Goal: Transaction & Acquisition: Register for event/course

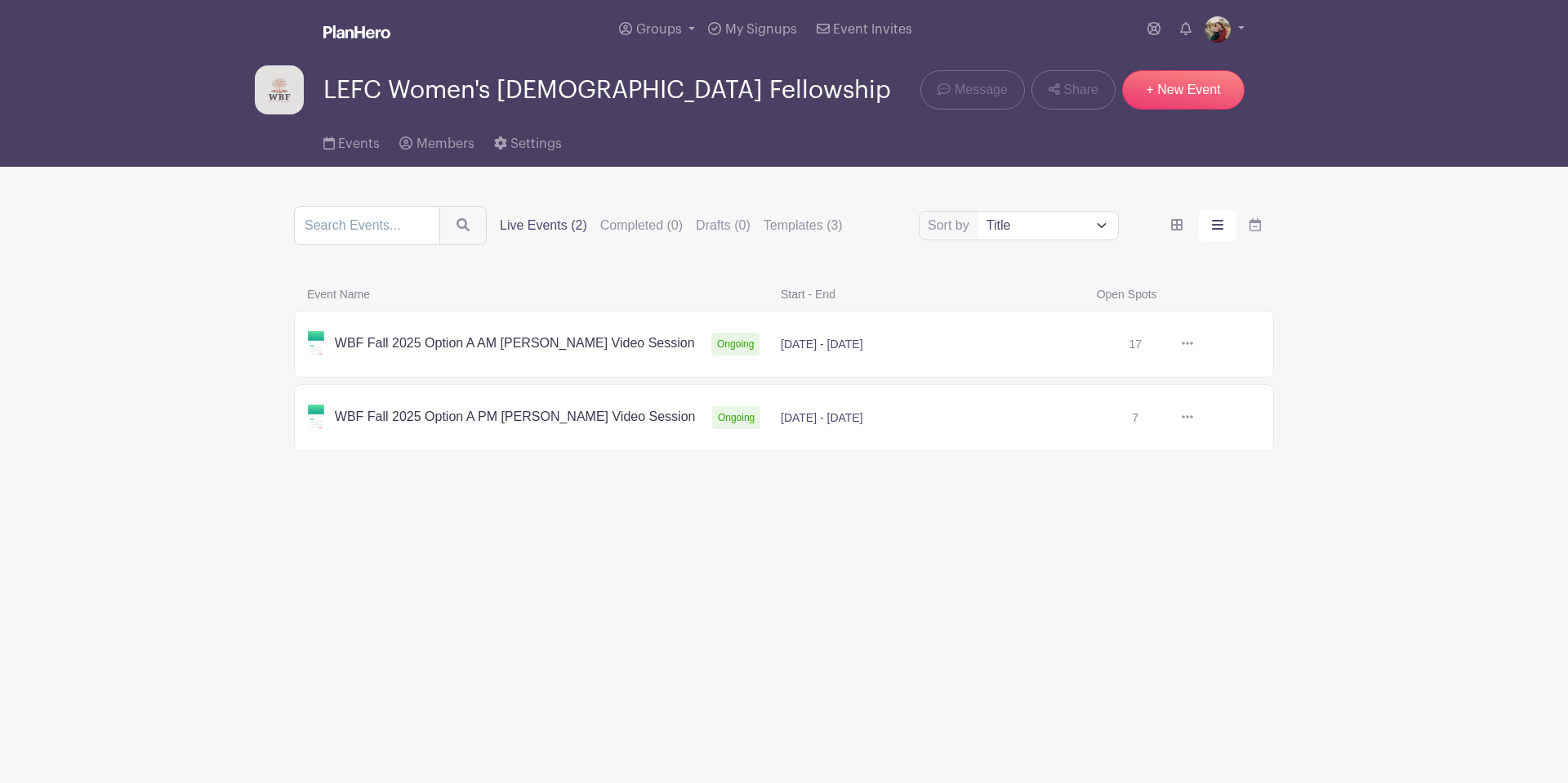
click at [1193, 344] on link at bounding box center [1193, 344] width 0 height 0
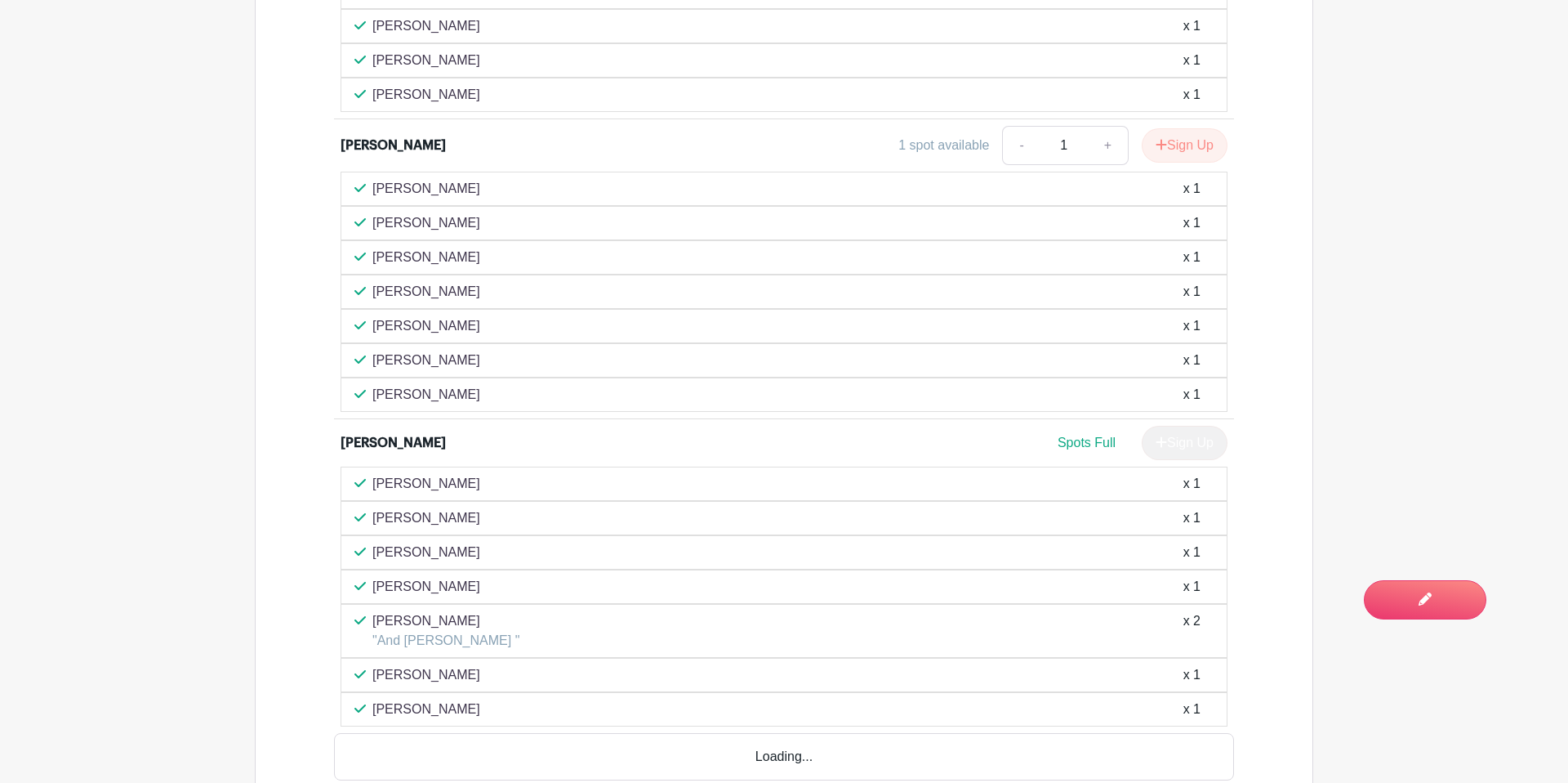
scroll to position [4689, 0]
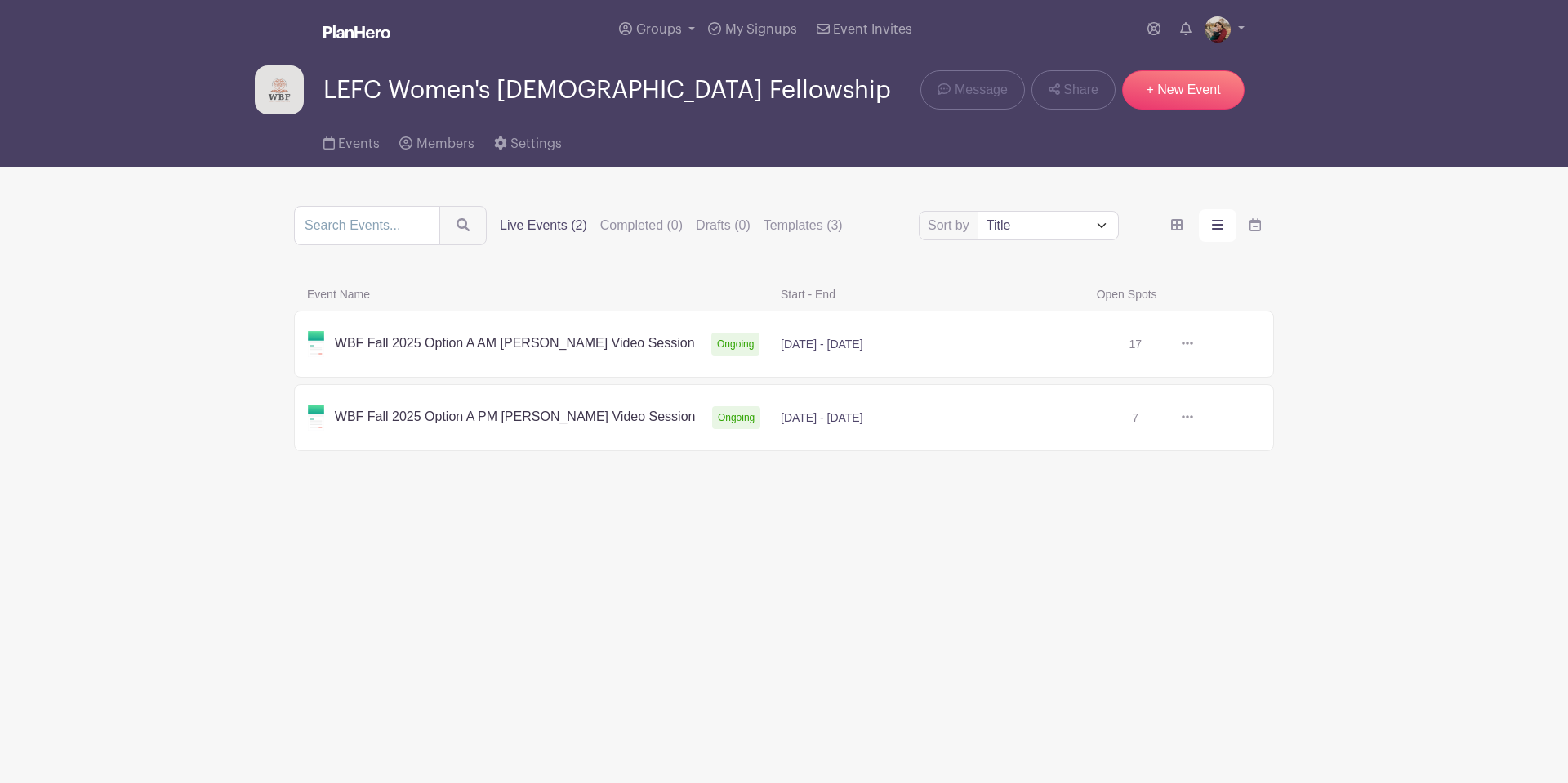
click at [1193, 417] on link at bounding box center [1193, 417] width 0 height 0
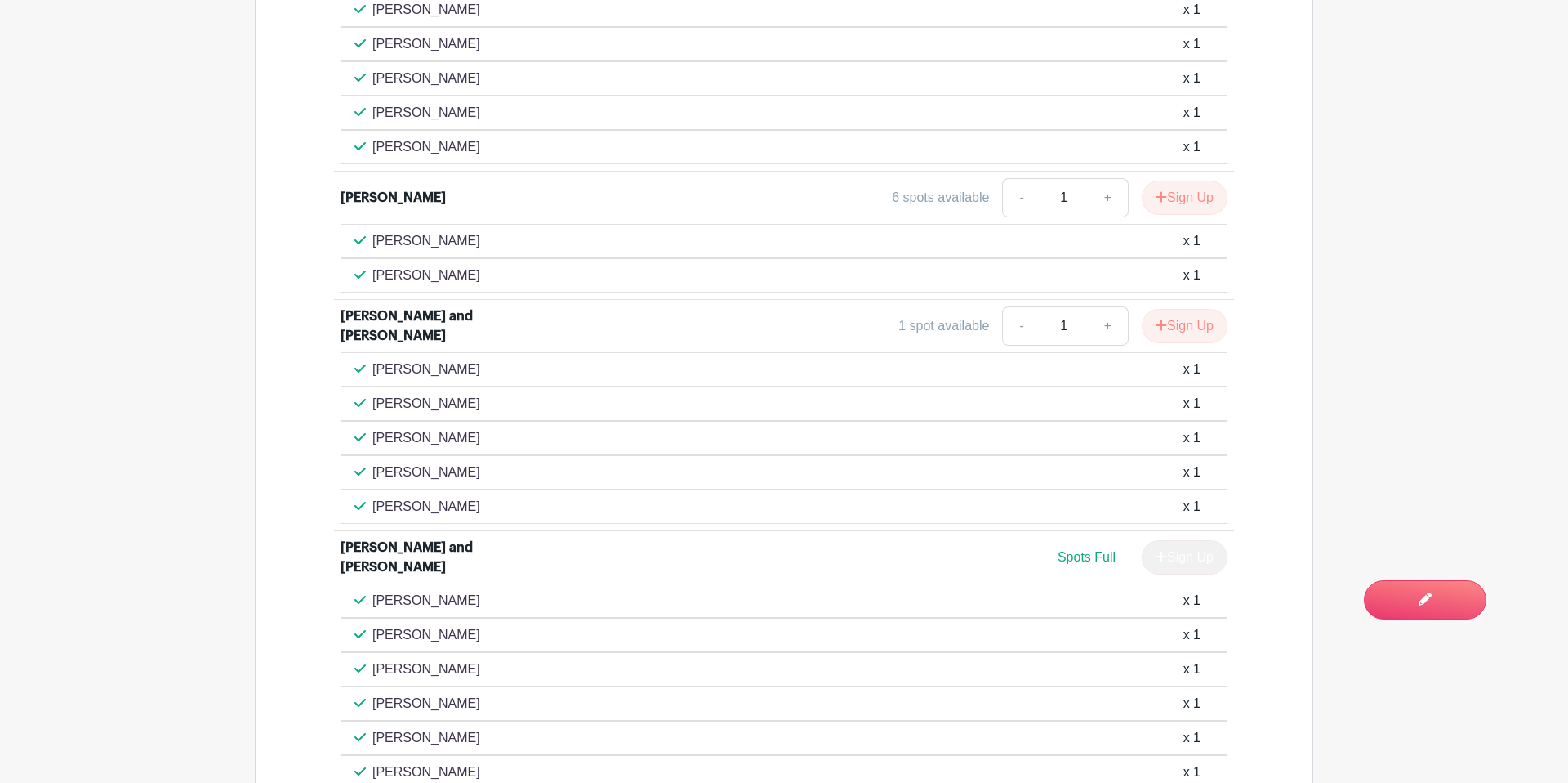
scroll to position [1633, 0]
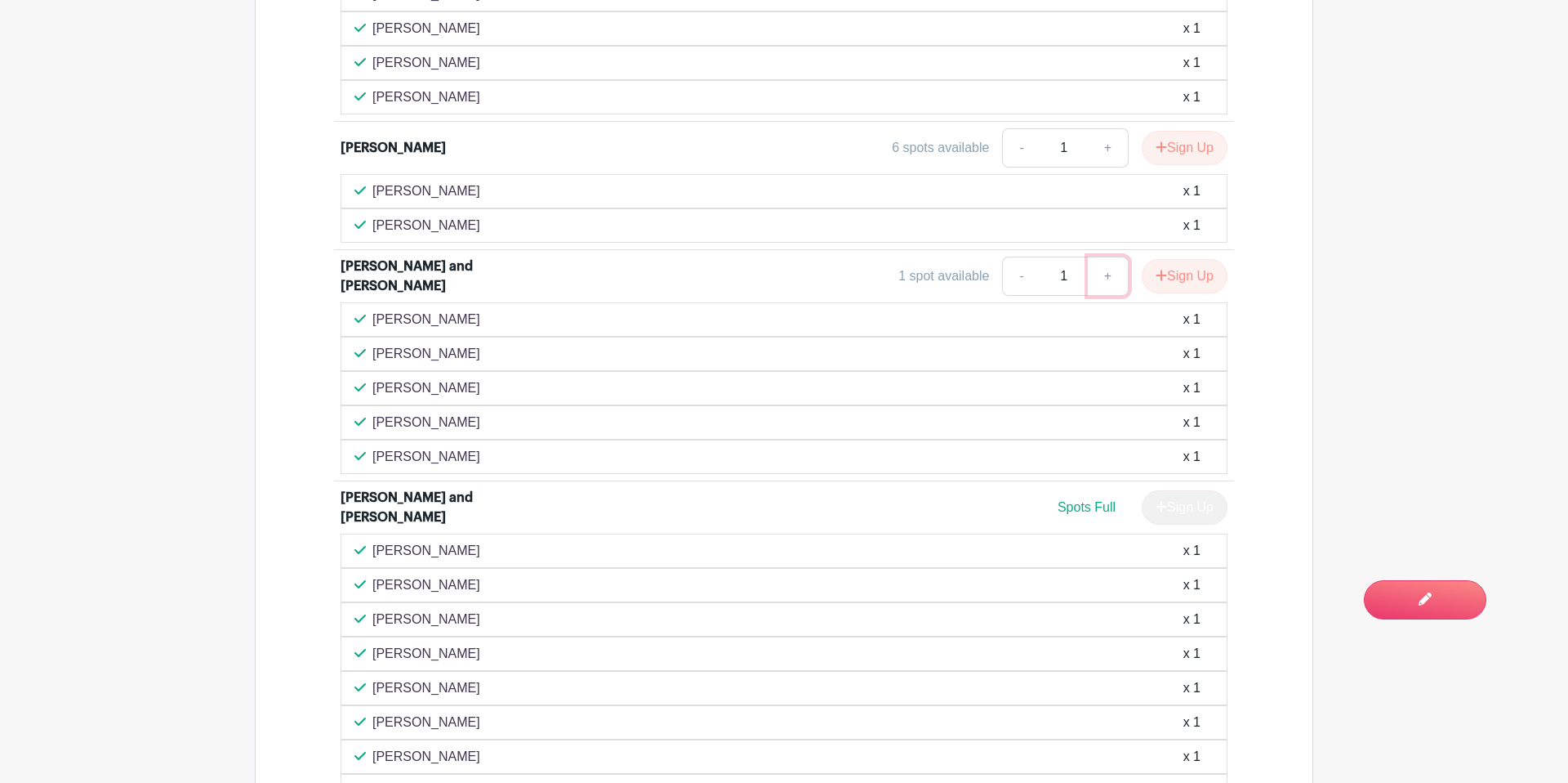
click at [1110, 256] on link "+" at bounding box center [1108, 276] width 41 height 39
click at [1197, 259] on button "Sign Up" at bounding box center [1184, 276] width 86 height 34
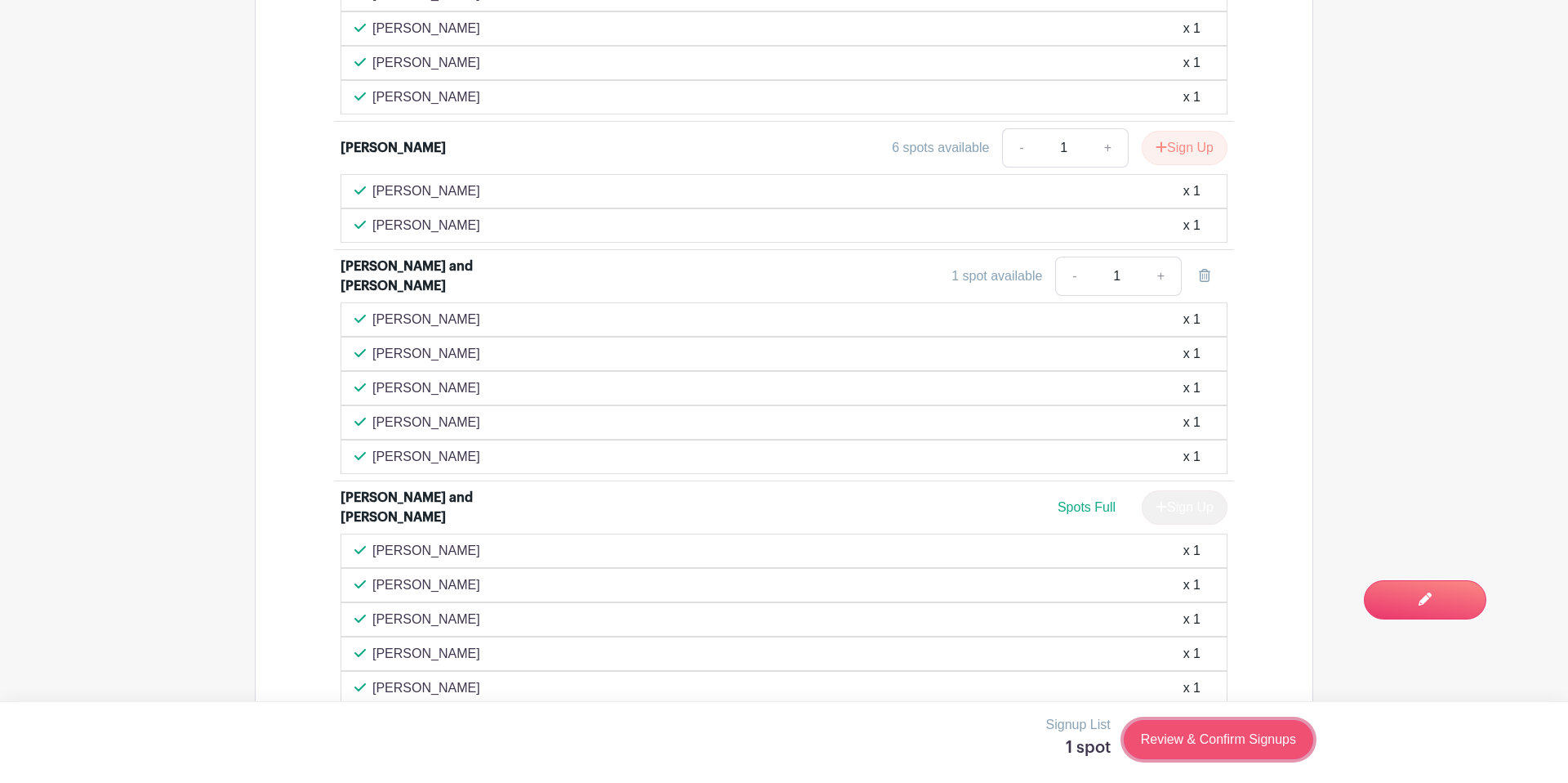
click at [1276, 756] on link "Review & Confirm Signups" at bounding box center [1218, 739] width 190 height 39
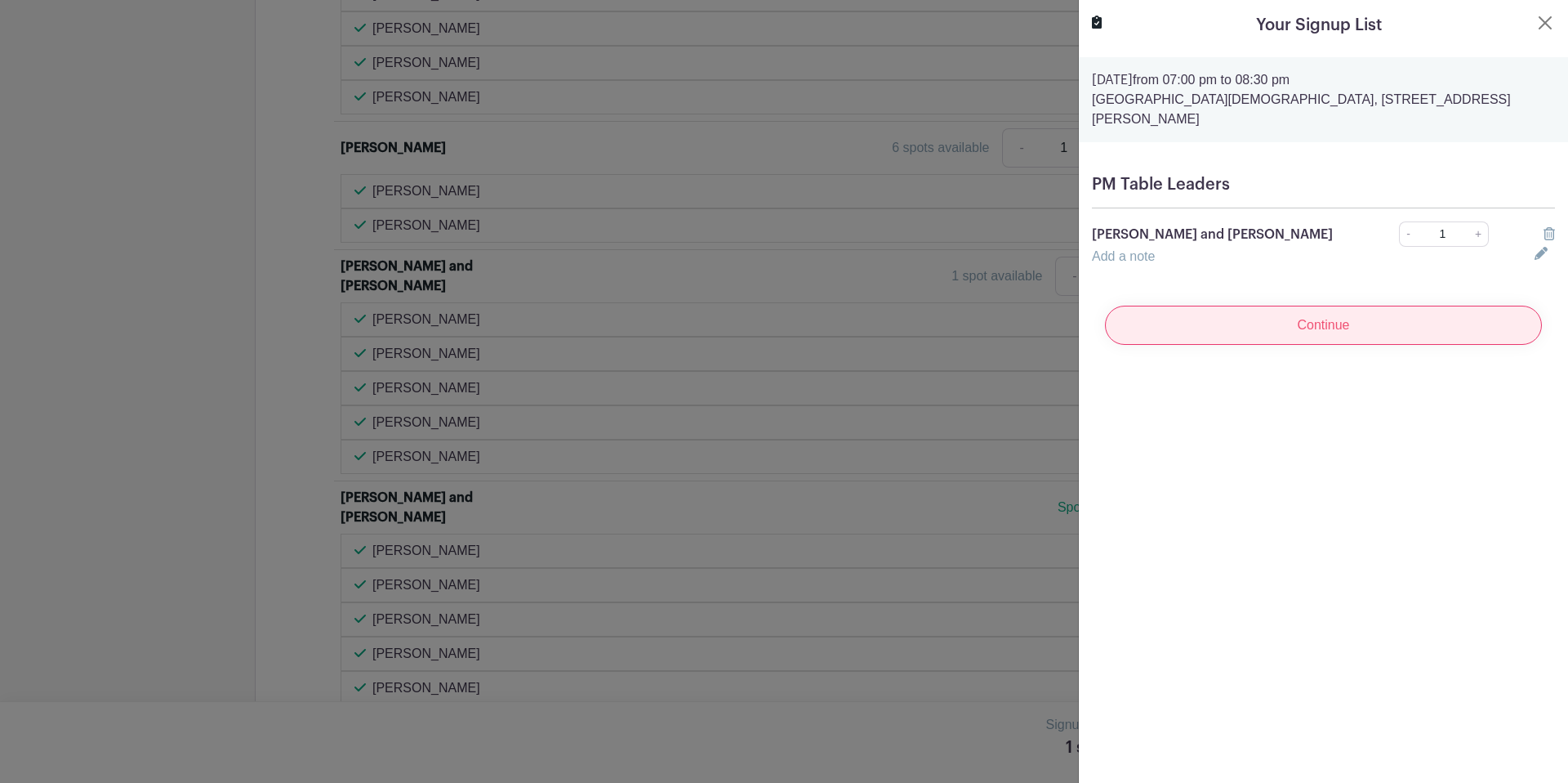
click at [1300, 308] on input "Continue" at bounding box center [1323, 325] width 437 height 39
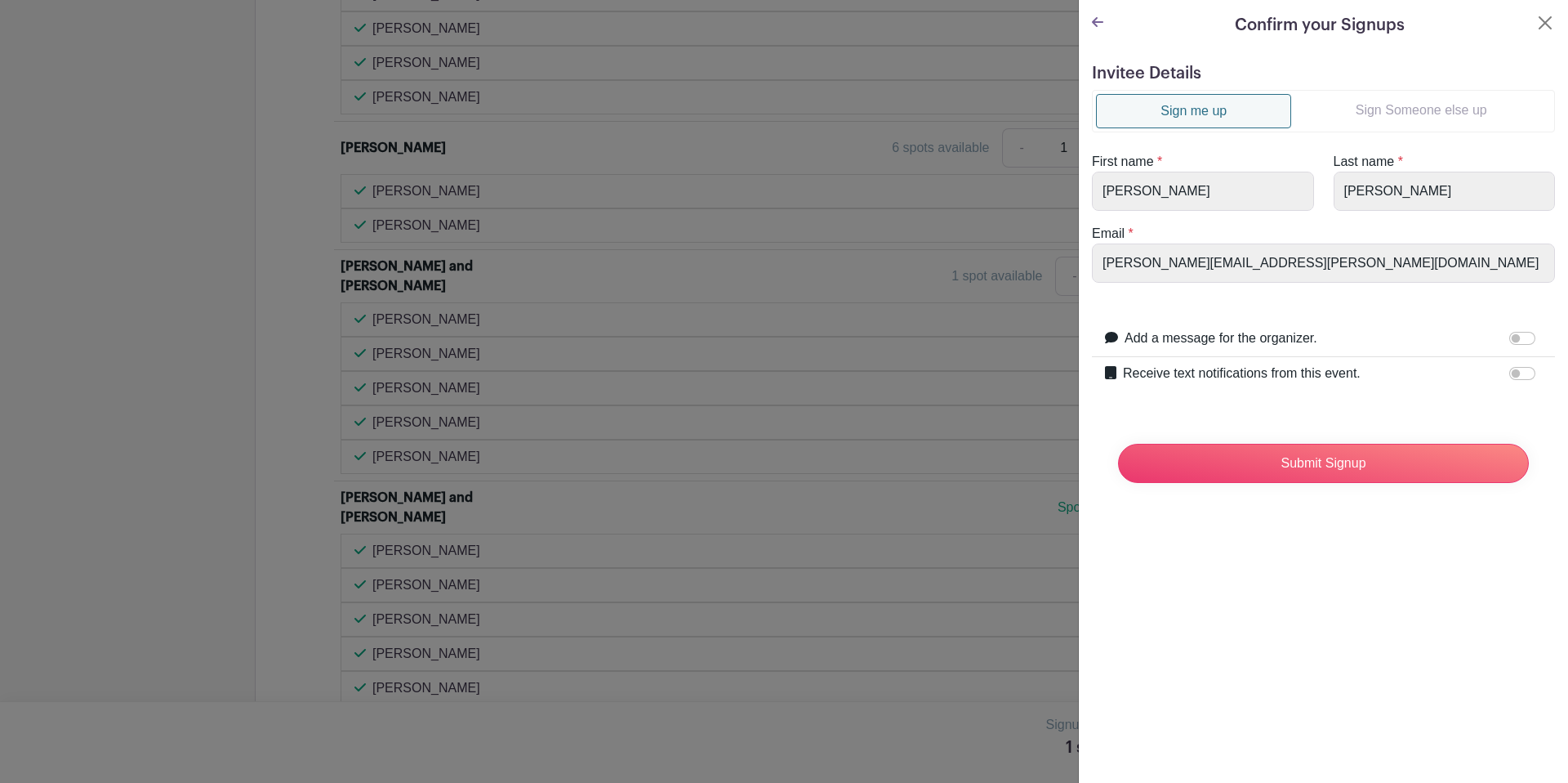
click at [1384, 101] on link "Sign Someone else up" at bounding box center [1420, 109] width 260 height 32
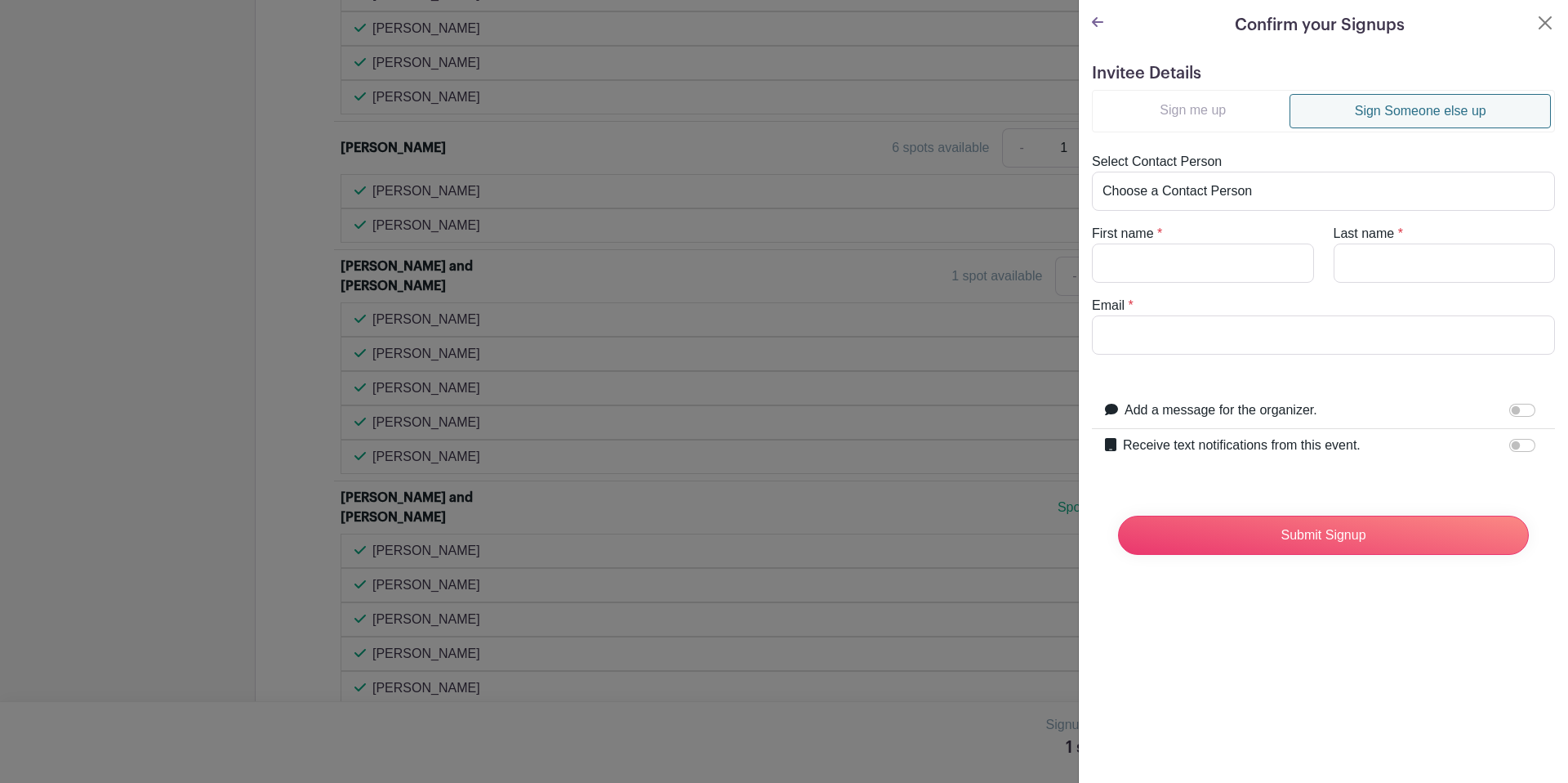
click at [1384, 110] on link "Sign Someone else up" at bounding box center [1419, 110] width 261 height 34
click at [1166, 252] on input "First name" at bounding box center [1202, 262] width 222 height 39
click at [1457, 264] on input "Last name" at bounding box center [1445, 262] width 222 height 39
click at [1119, 269] on input "[PERSON_NAME]" at bounding box center [1202, 262] width 222 height 39
type input "[PERSON_NAME]"
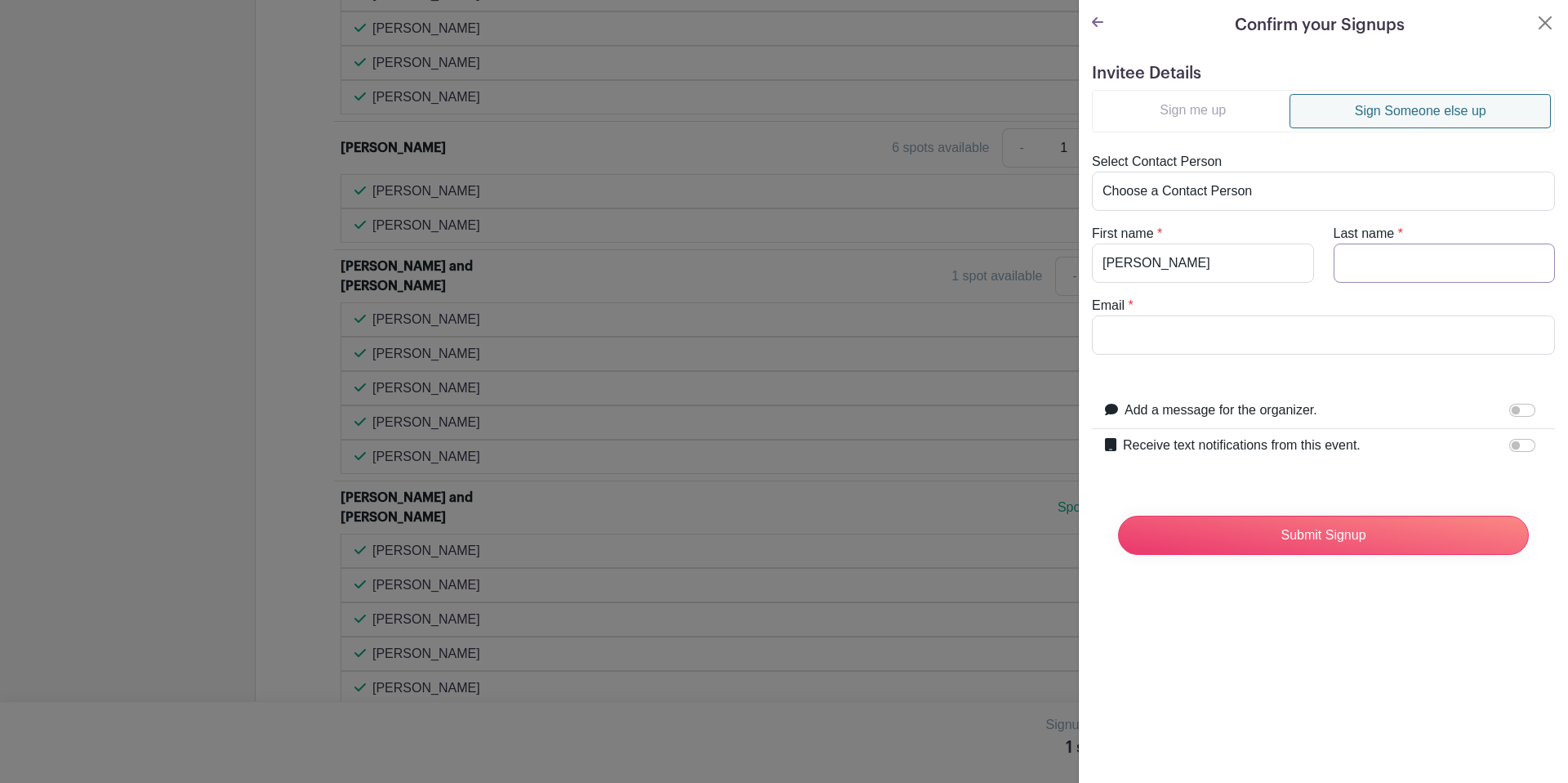
click at [1470, 278] on input "Last name" at bounding box center [1445, 262] width 222 height 39
type input "[PERSON_NAME]"
click at [1436, 331] on input "Email" at bounding box center [1322, 334] width 463 height 39
click at [1516, 409] on input "Add a message for the organizer." at bounding box center [1523, 409] width 26 height 13
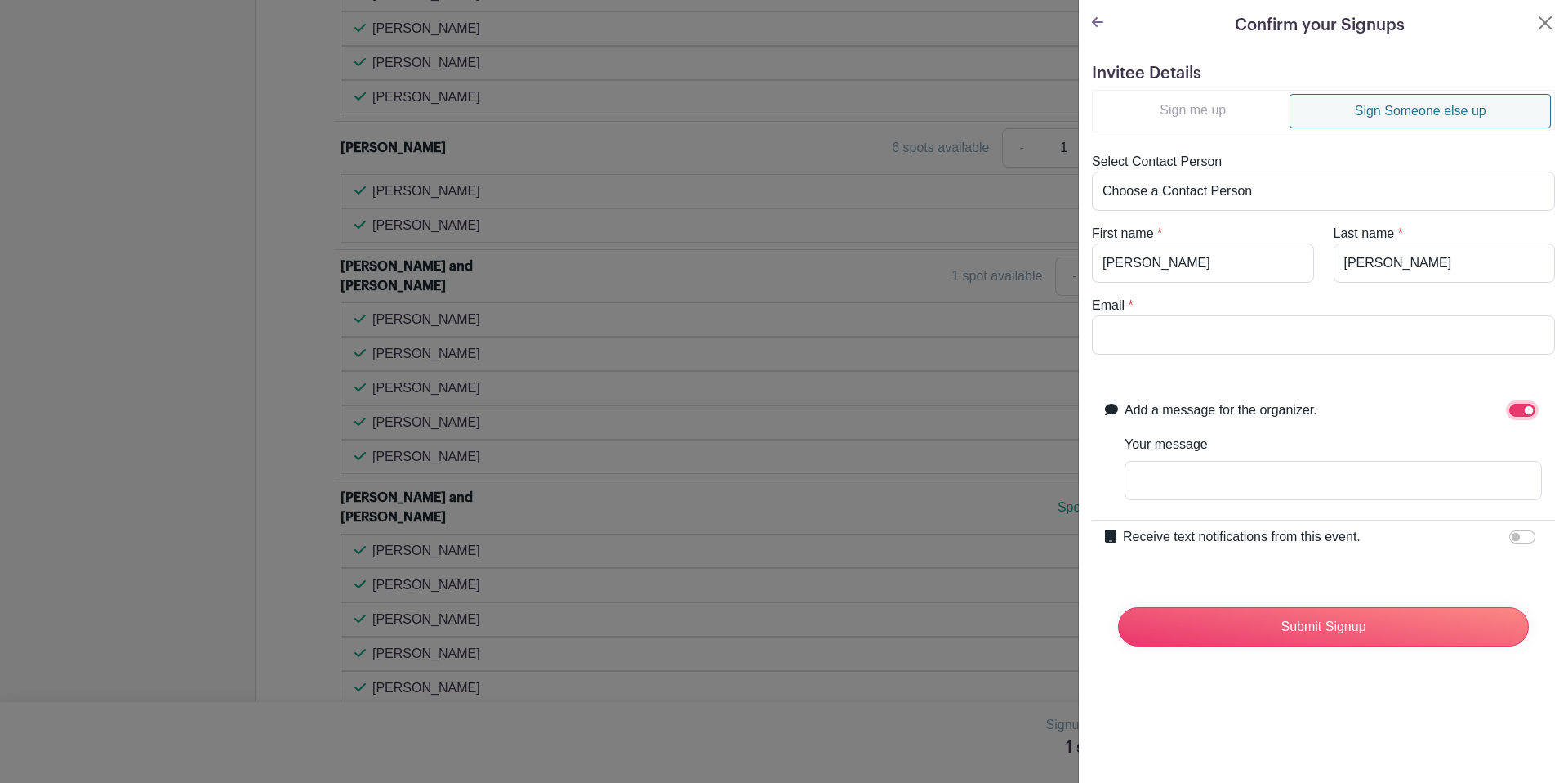
click at [1524, 408] on input "Add a message for the organizer." at bounding box center [1523, 409] width 26 height 13
checkbox input "false"
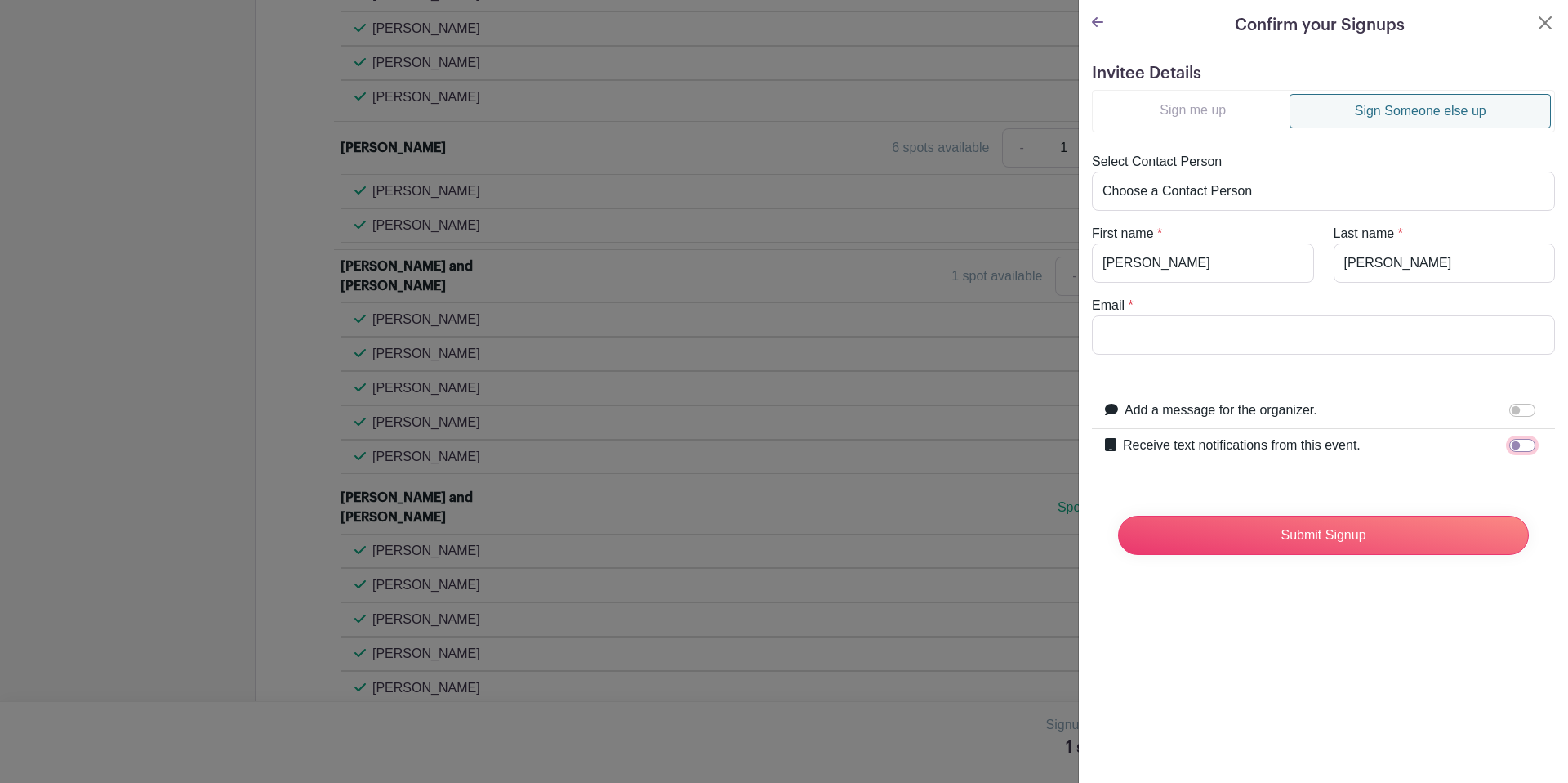
click at [1521, 445] on input "Receive text notifications from this event." at bounding box center [1523, 444] width 26 height 13
checkbox input "true"
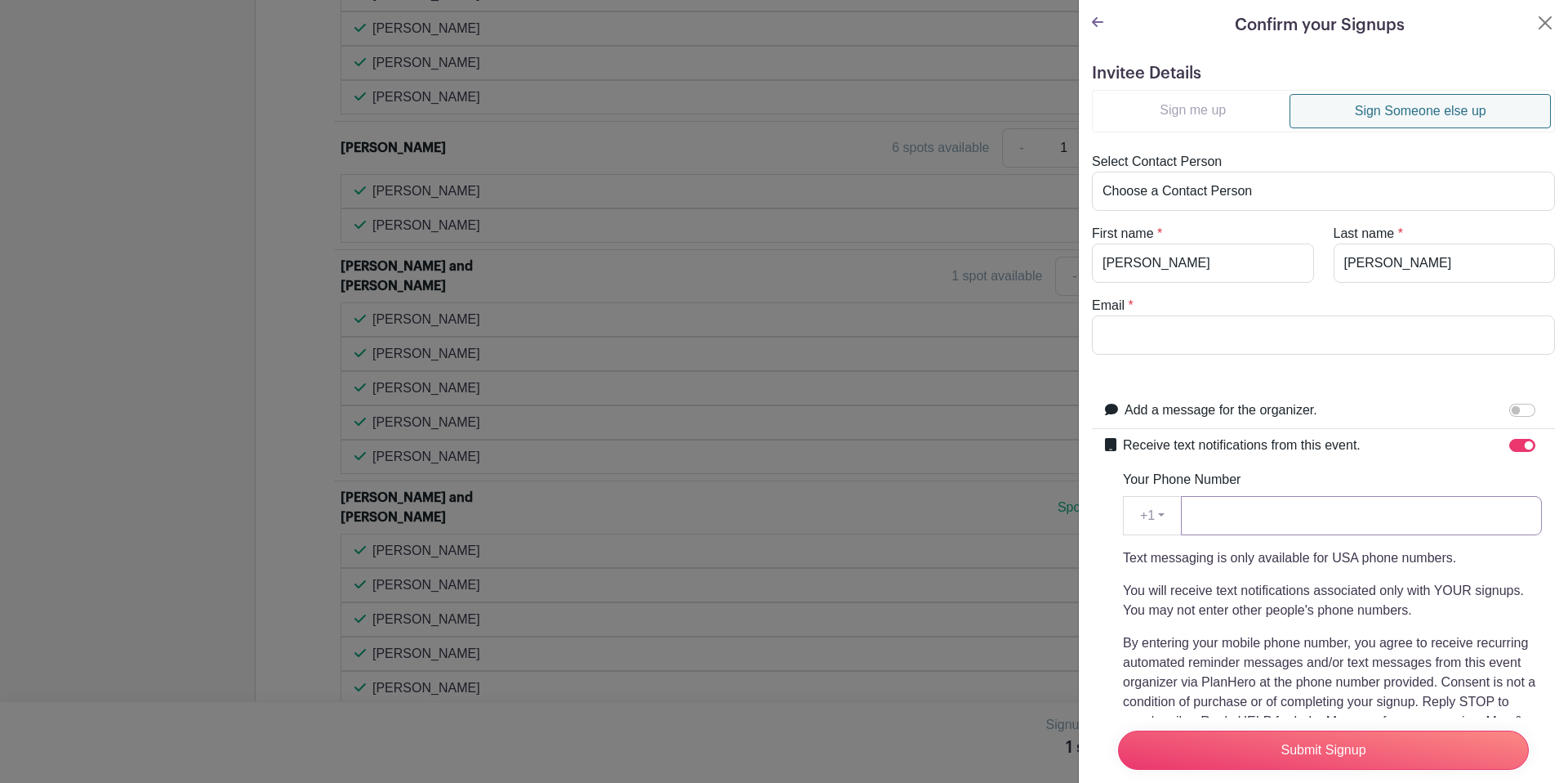
click at [1384, 510] on input "Your Phone Number" at bounding box center [1361, 515] width 361 height 39
click at [1333, 340] on input "Email" at bounding box center [1322, 334] width 463 height 39
click at [1400, 516] on input "Your Phone Number" at bounding box center [1361, 515] width 361 height 39
type input "71176250980"
click at [1222, 328] on input "Email" at bounding box center [1322, 334] width 463 height 39
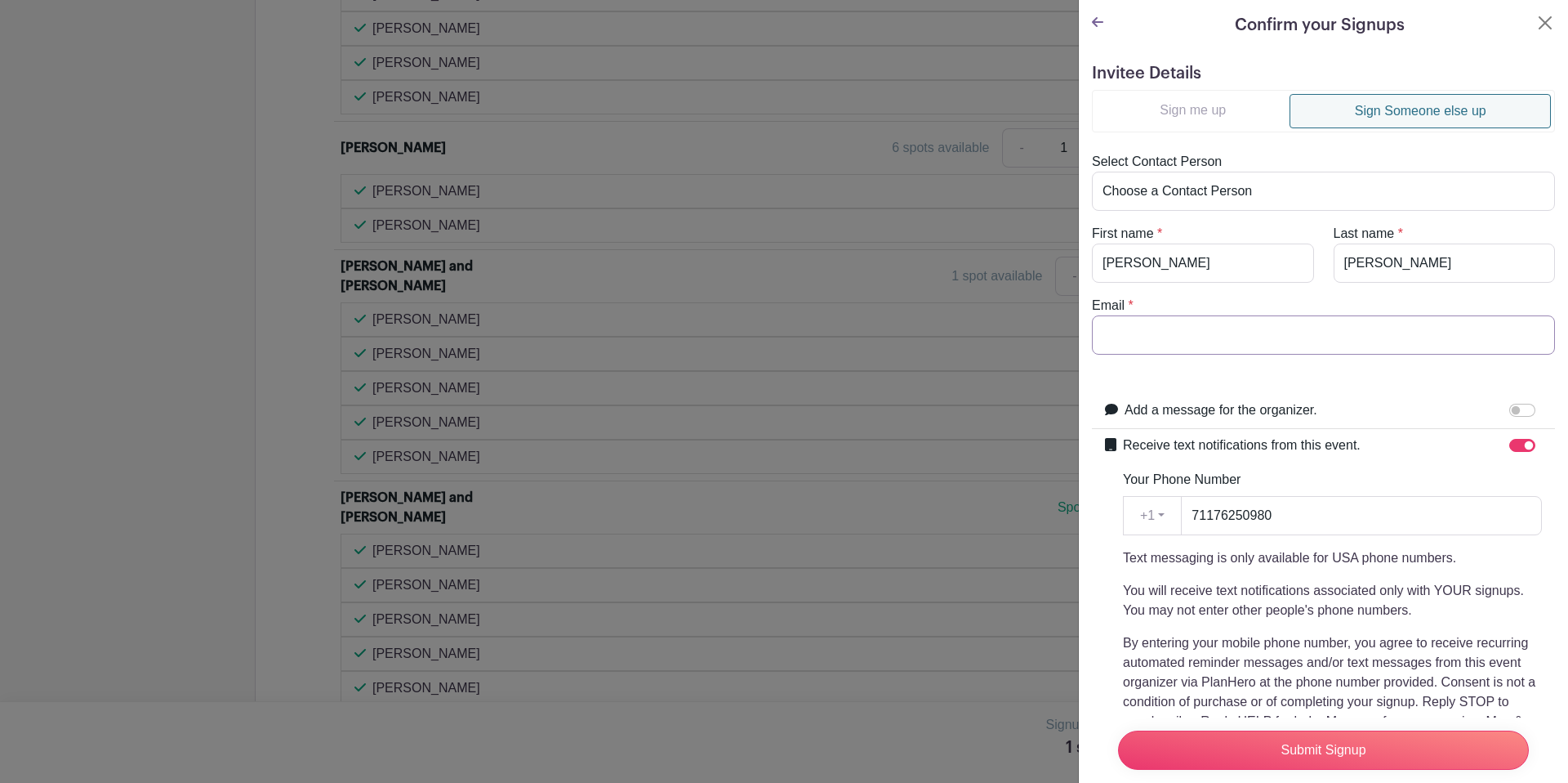
paste input "[EMAIL_ADDRESS][DOMAIN_NAME]"
type input "[EMAIL_ADDRESS][DOMAIN_NAME]"
click at [1316, 746] on input "Submit Signup" at bounding box center [1323, 750] width 411 height 39
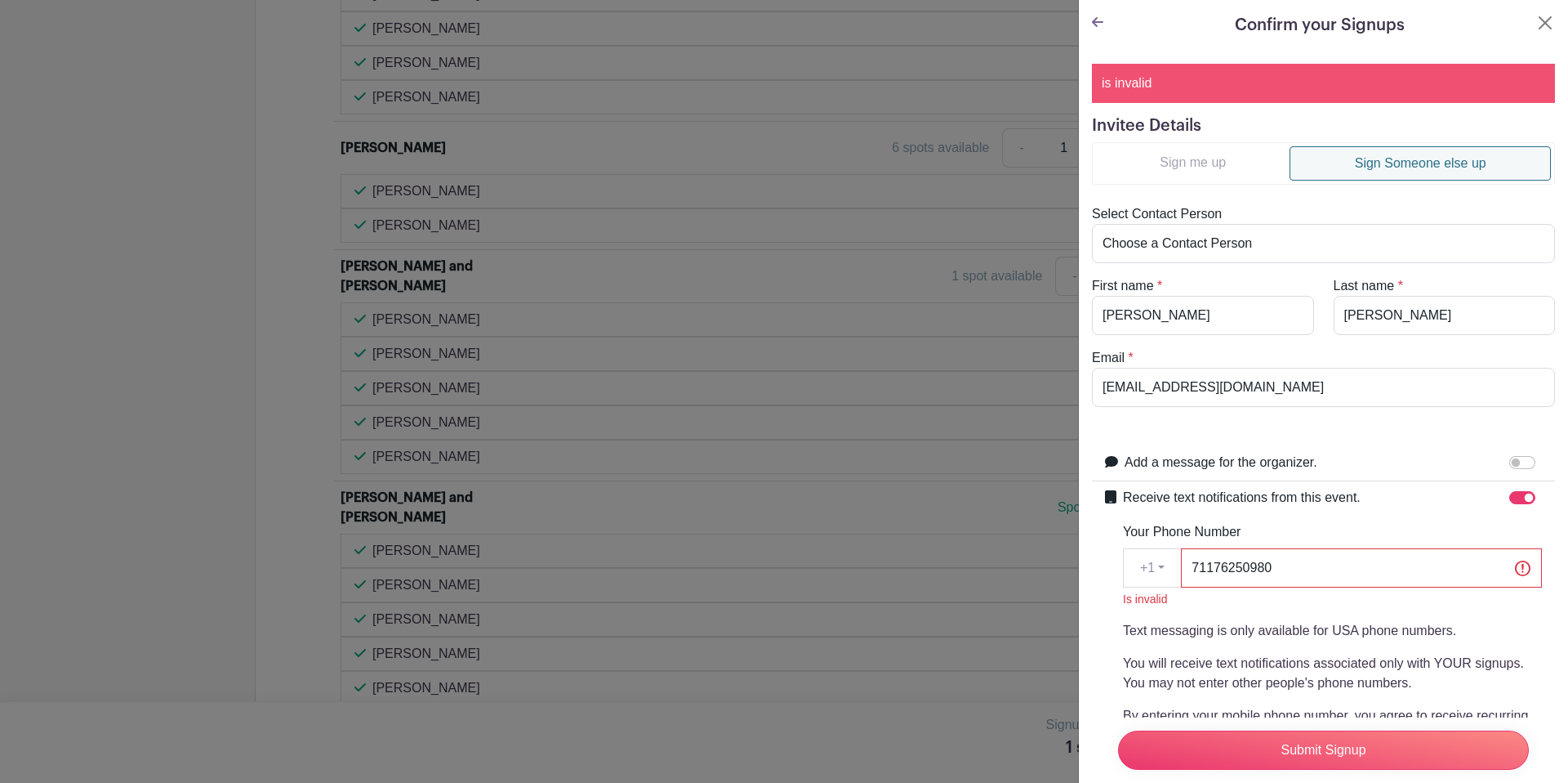
scroll to position [191, 0]
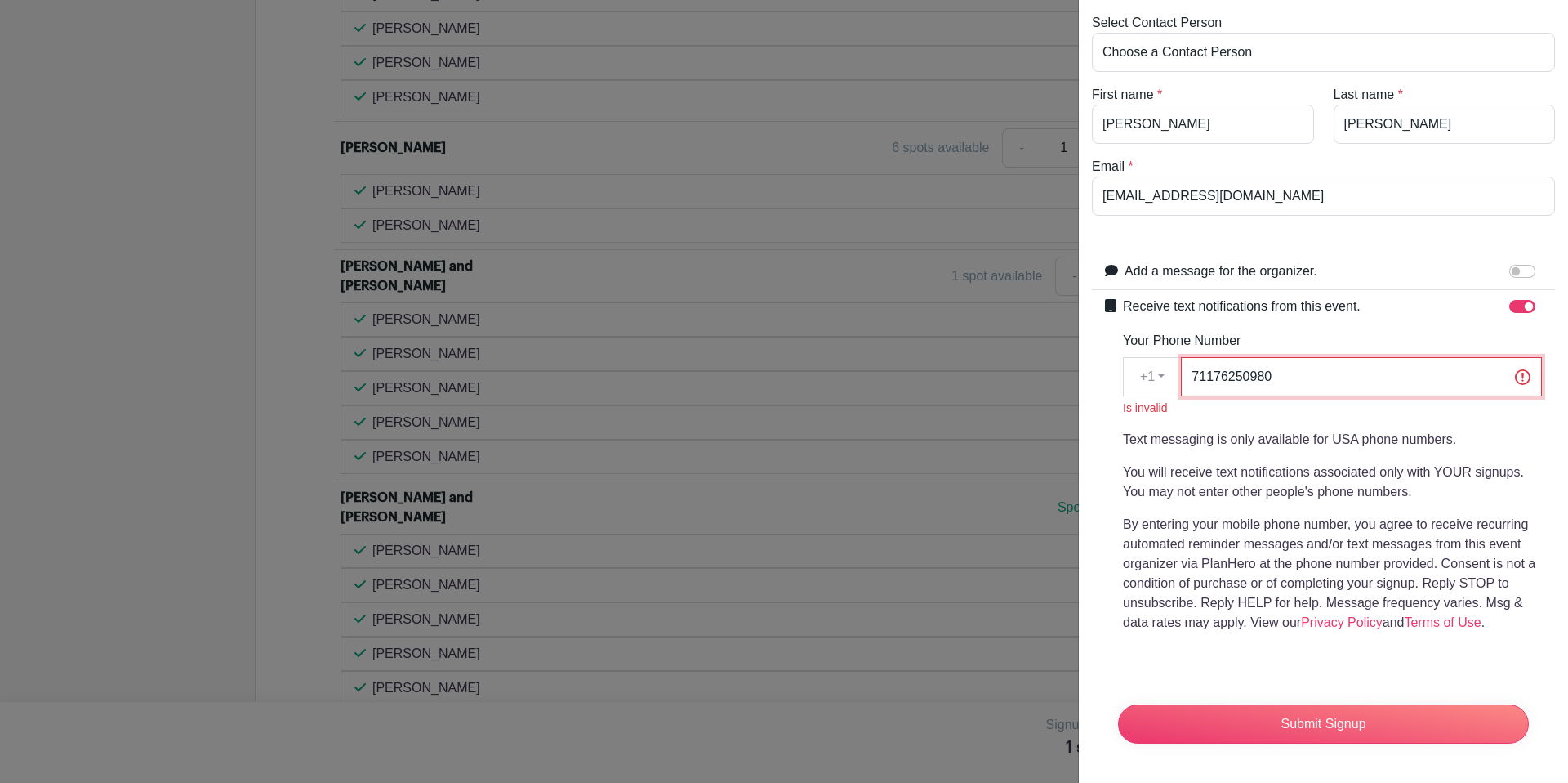
drag, startPoint x: 1216, startPoint y: 373, endPoint x: 1209, endPoint y: 372, distance: 7.1
click at [1214, 373] on input "71176250980" at bounding box center [1361, 376] width 361 height 39
type input "7176250980"
click at [1321, 745] on div "Submit Signup" at bounding box center [1323, 724] width 437 height 66
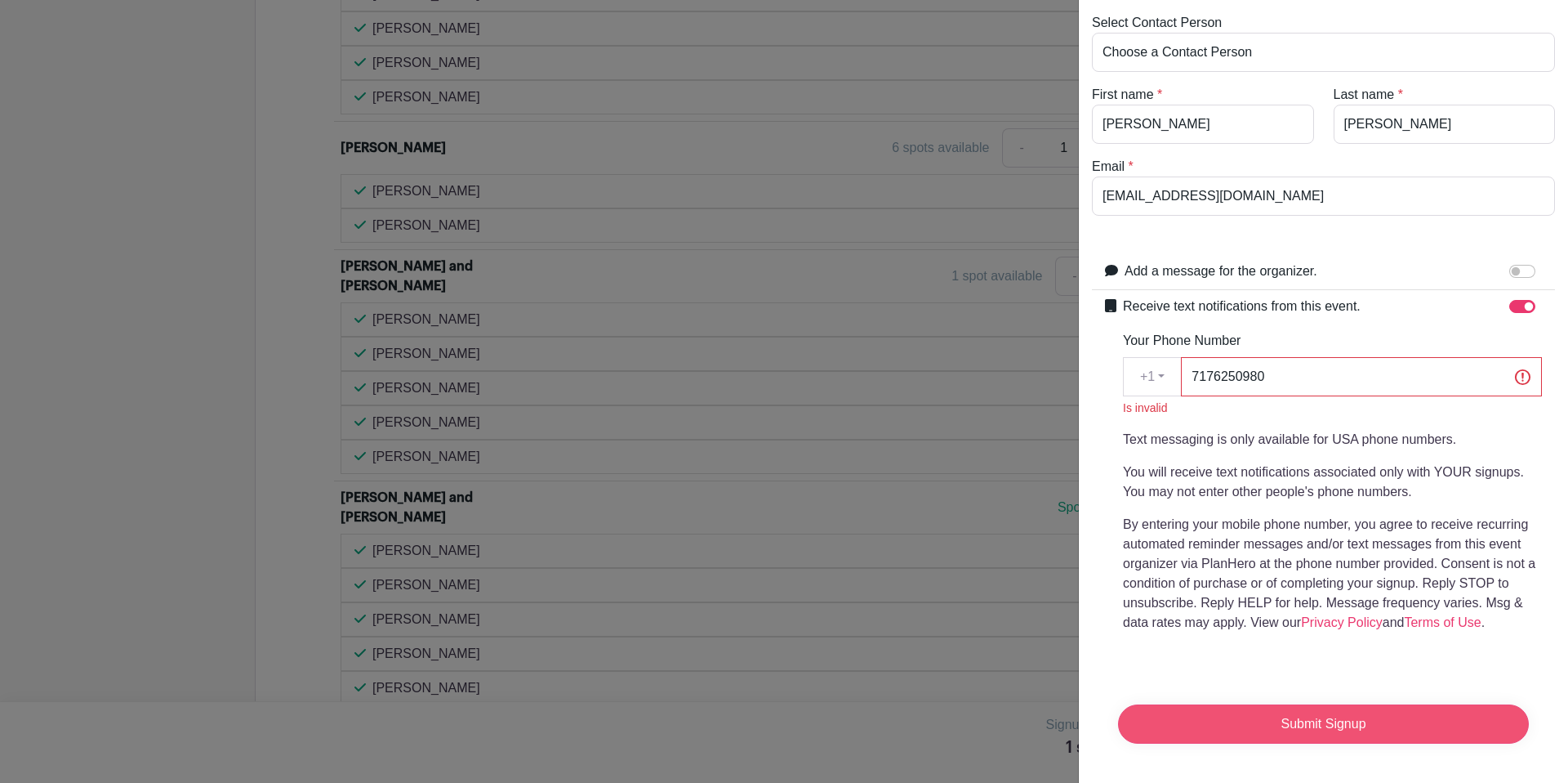
click at [1326, 724] on input "Submit Signup" at bounding box center [1323, 724] width 411 height 39
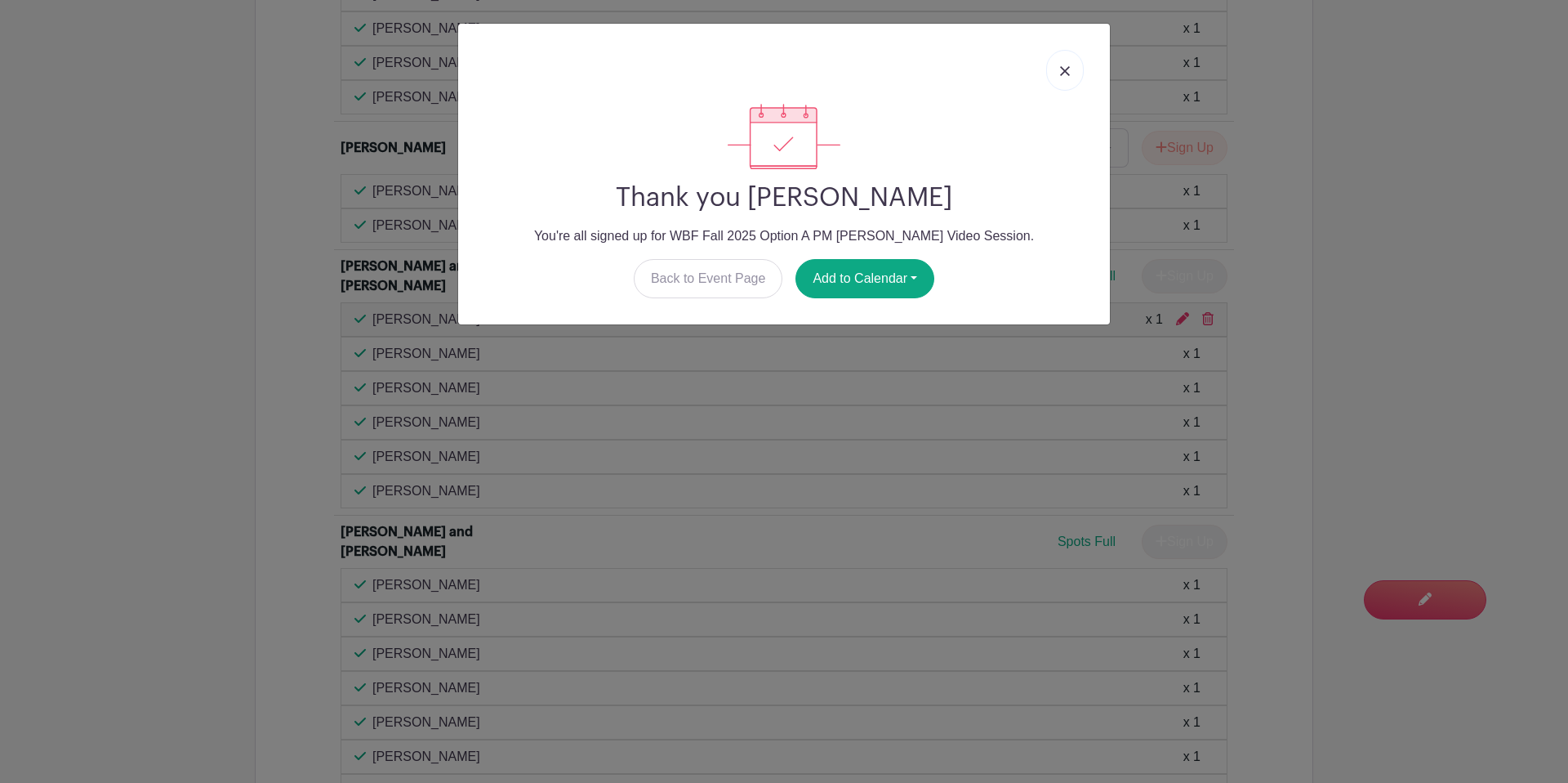
click at [1070, 67] on link at bounding box center [1064, 70] width 38 height 41
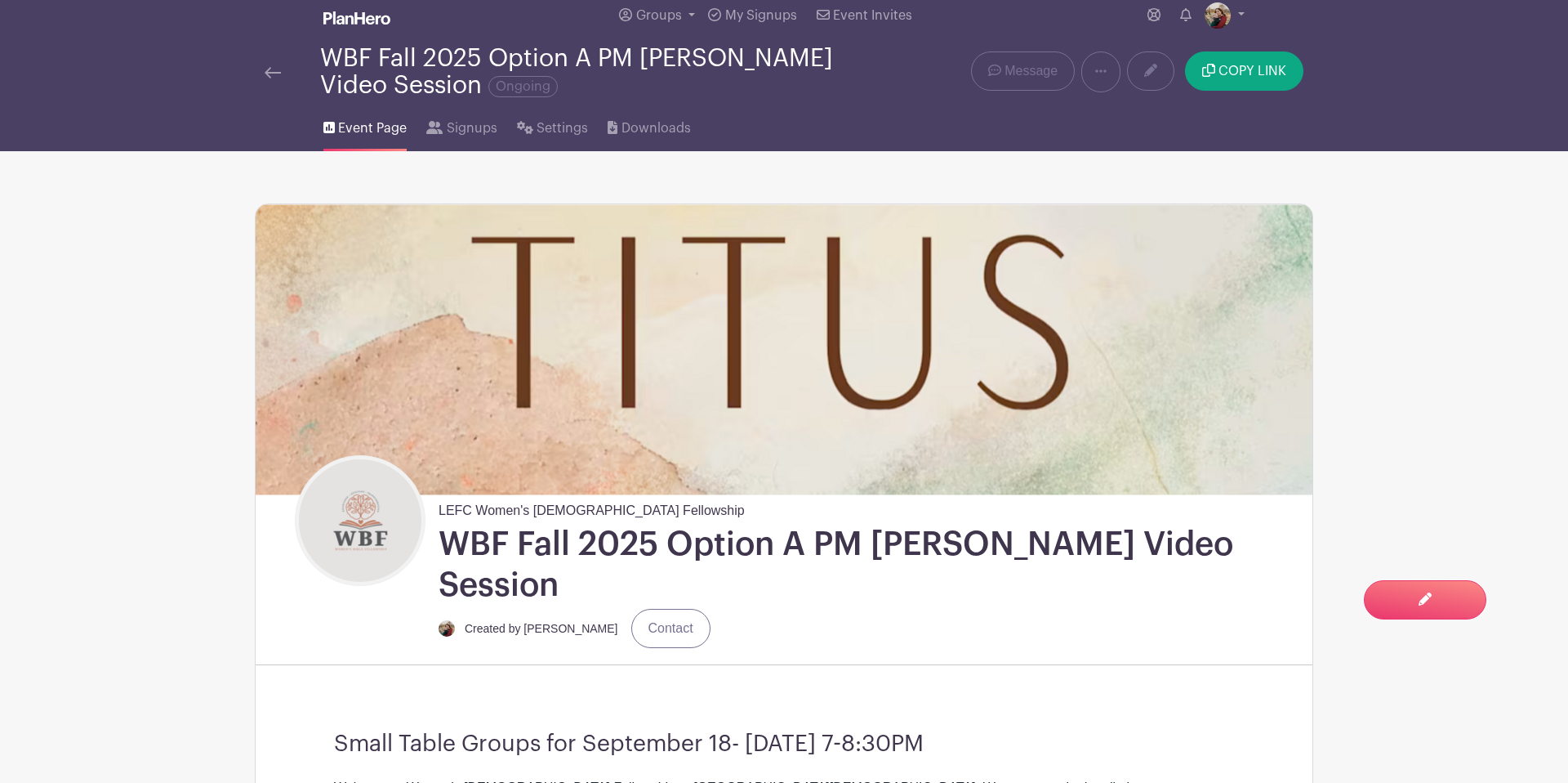
scroll to position [0, 0]
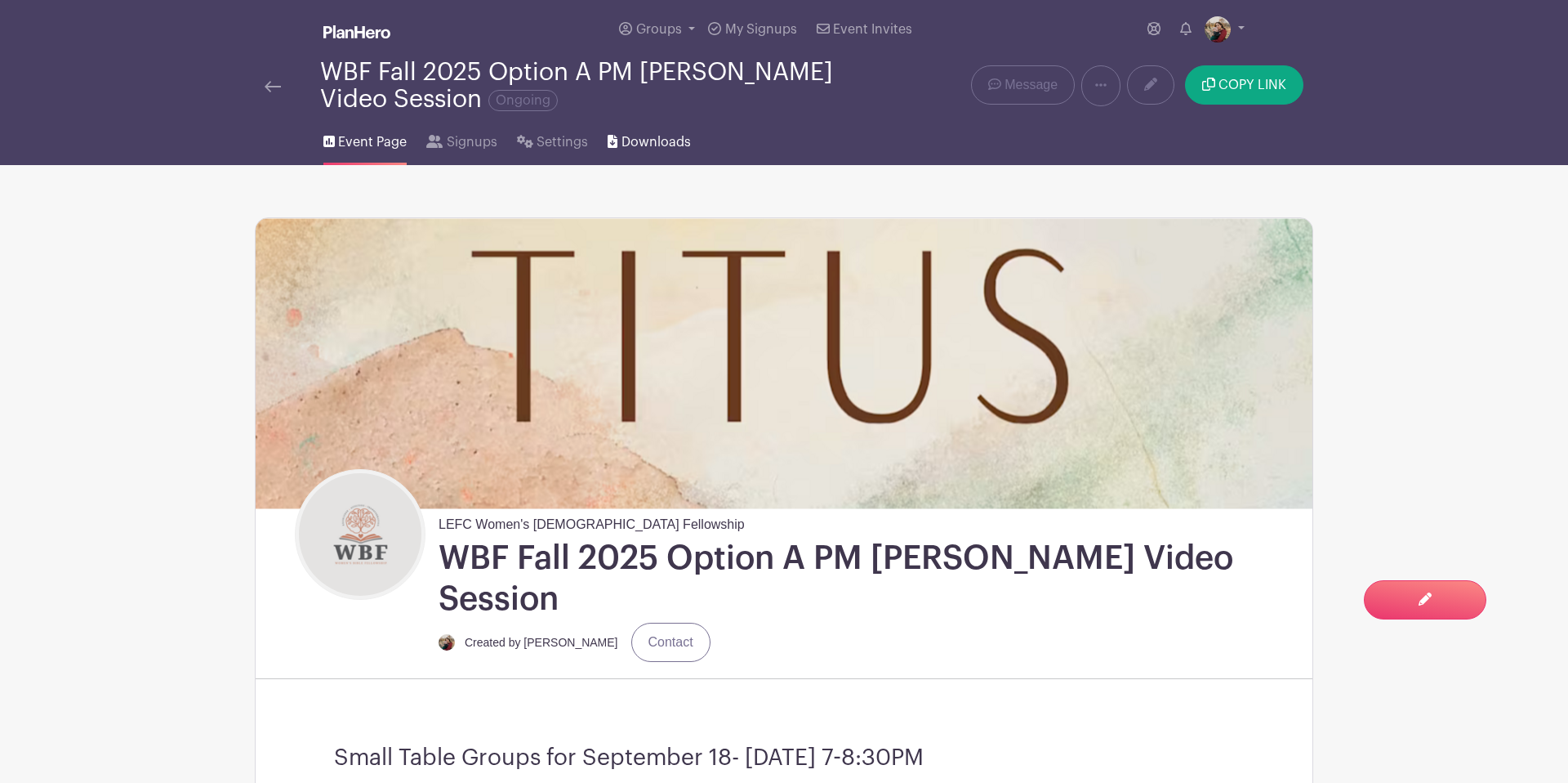
click at [648, 140] on span "Downloads" at bounding box center [656, 142] width 69 height 19
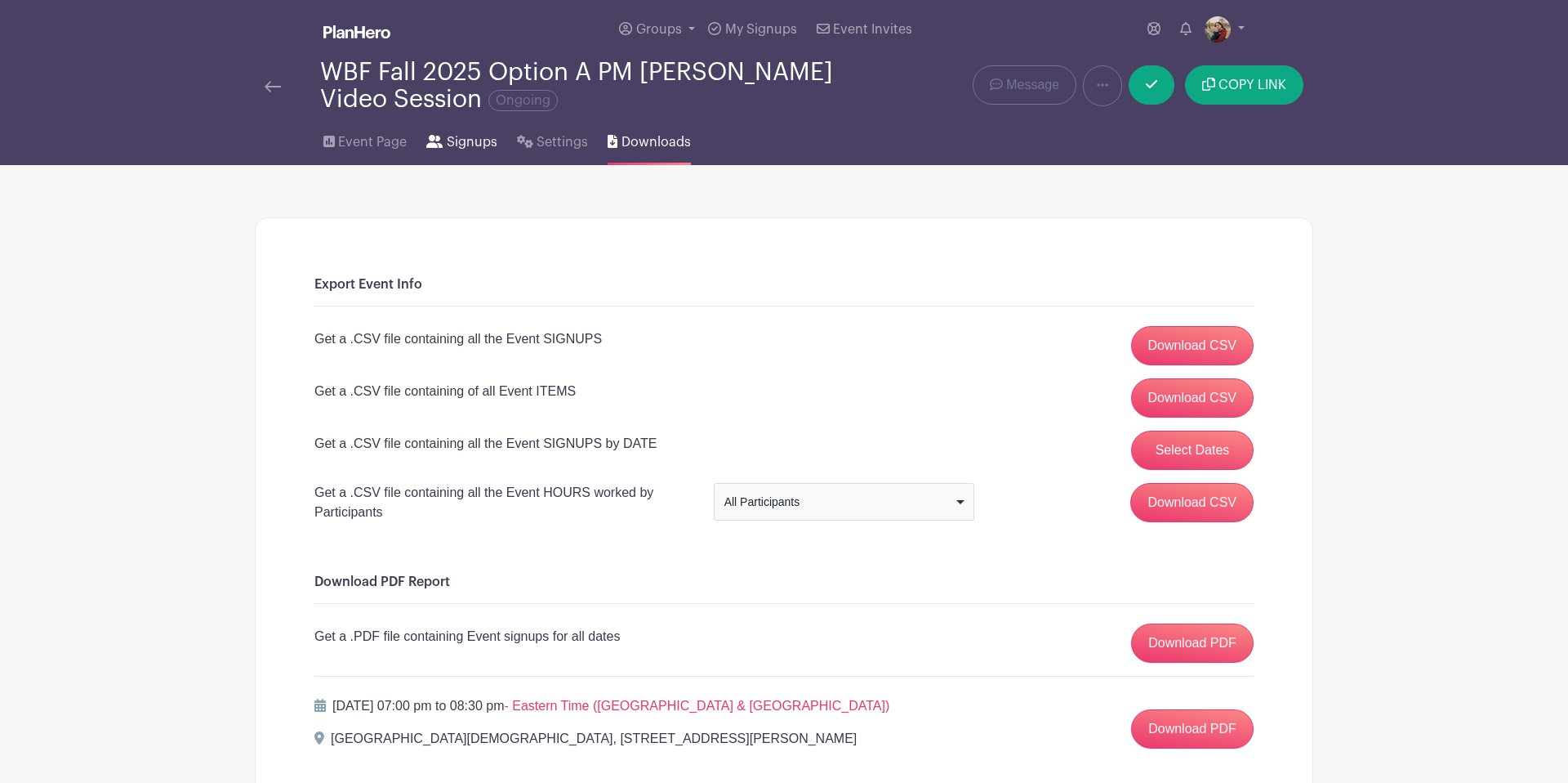
click at [434, 144] on icon at bounding box center [434, 141] width 17 height 13
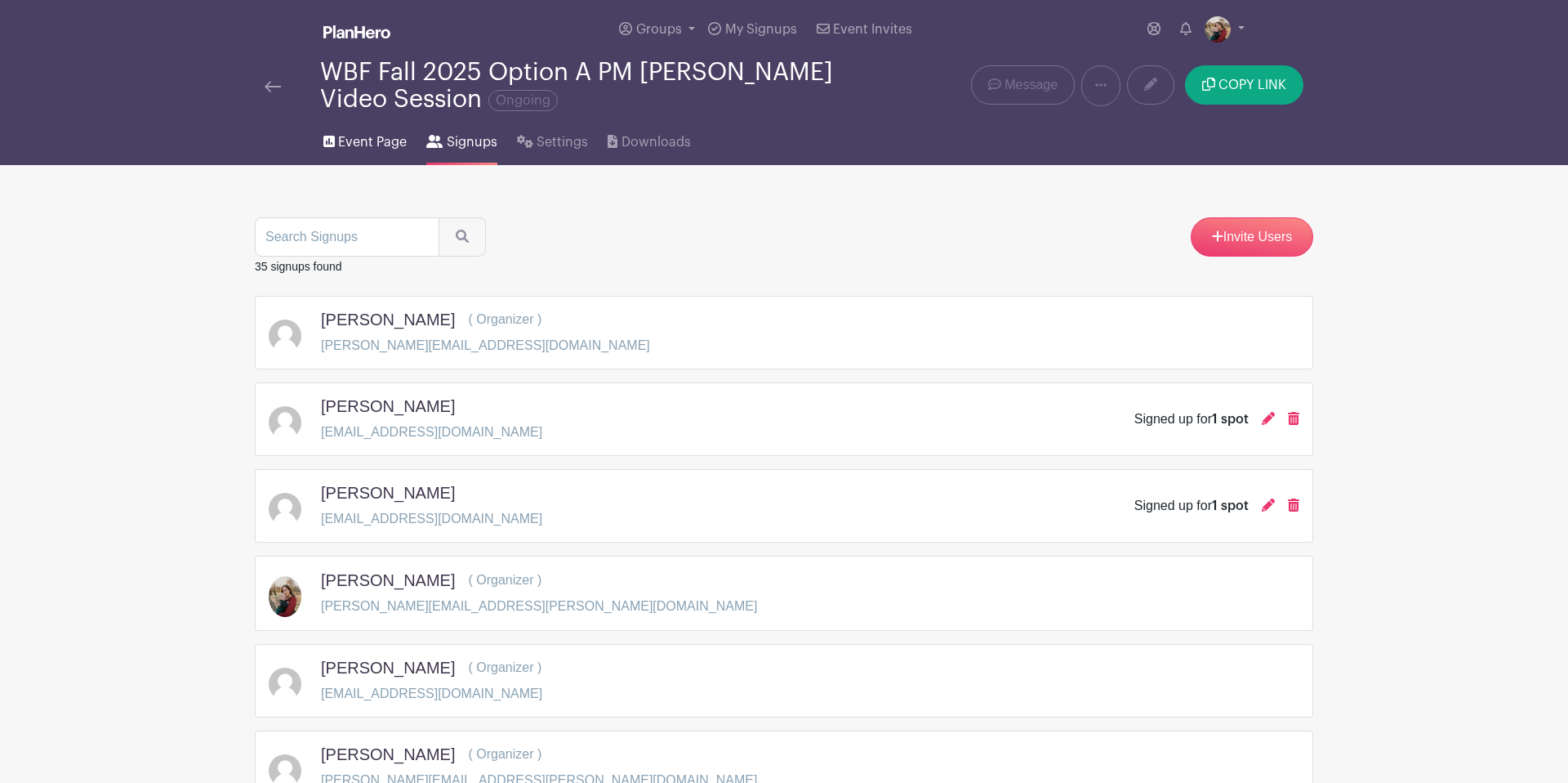
click at [356, 144] on span "Event Page" at bounding box center [373, 142] width 68 height 19
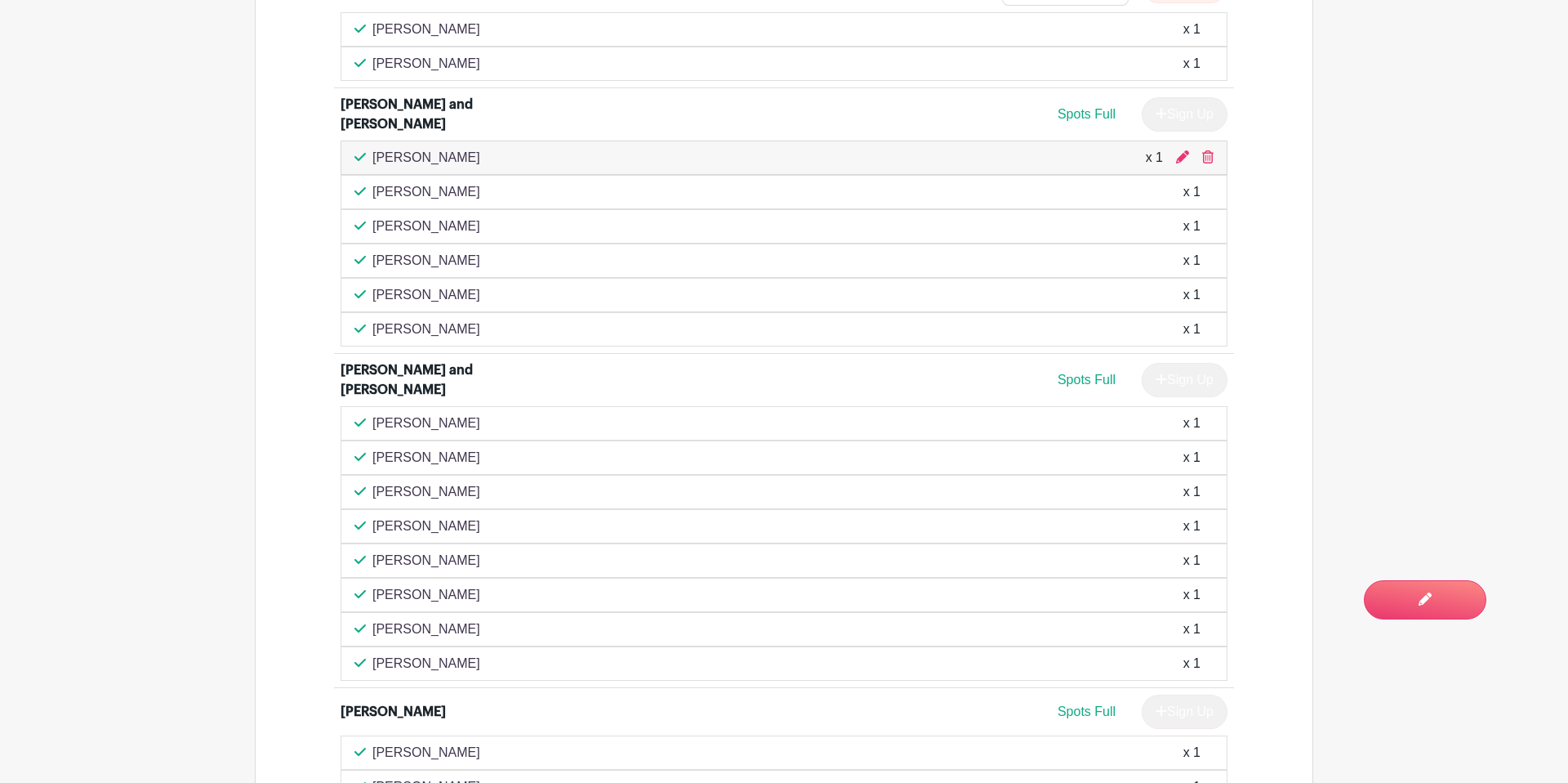
scroll to position [1791, 0]
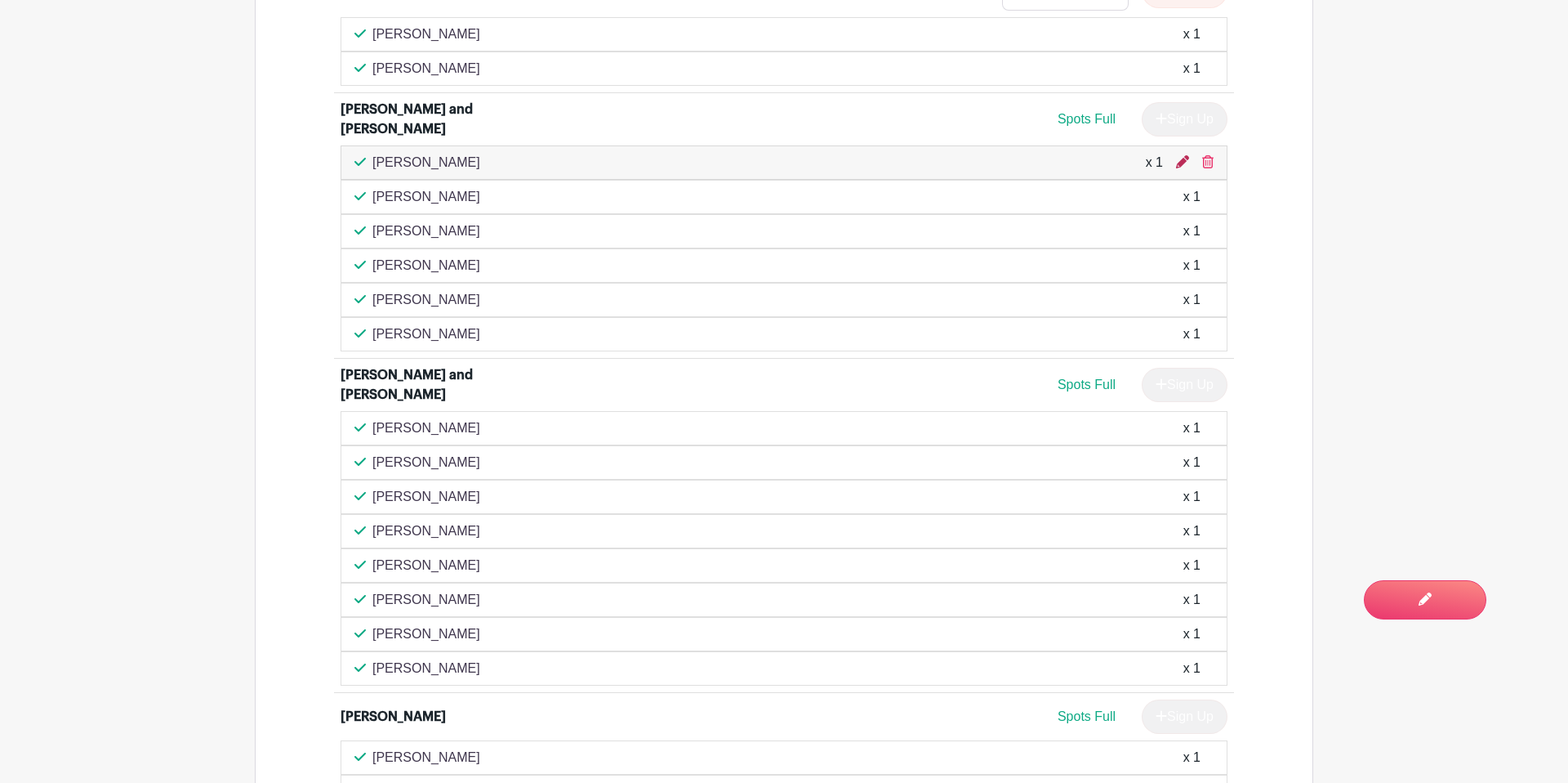
click at [1183, 155] on icon at bounding box center [1182, 161] width 13 height 13
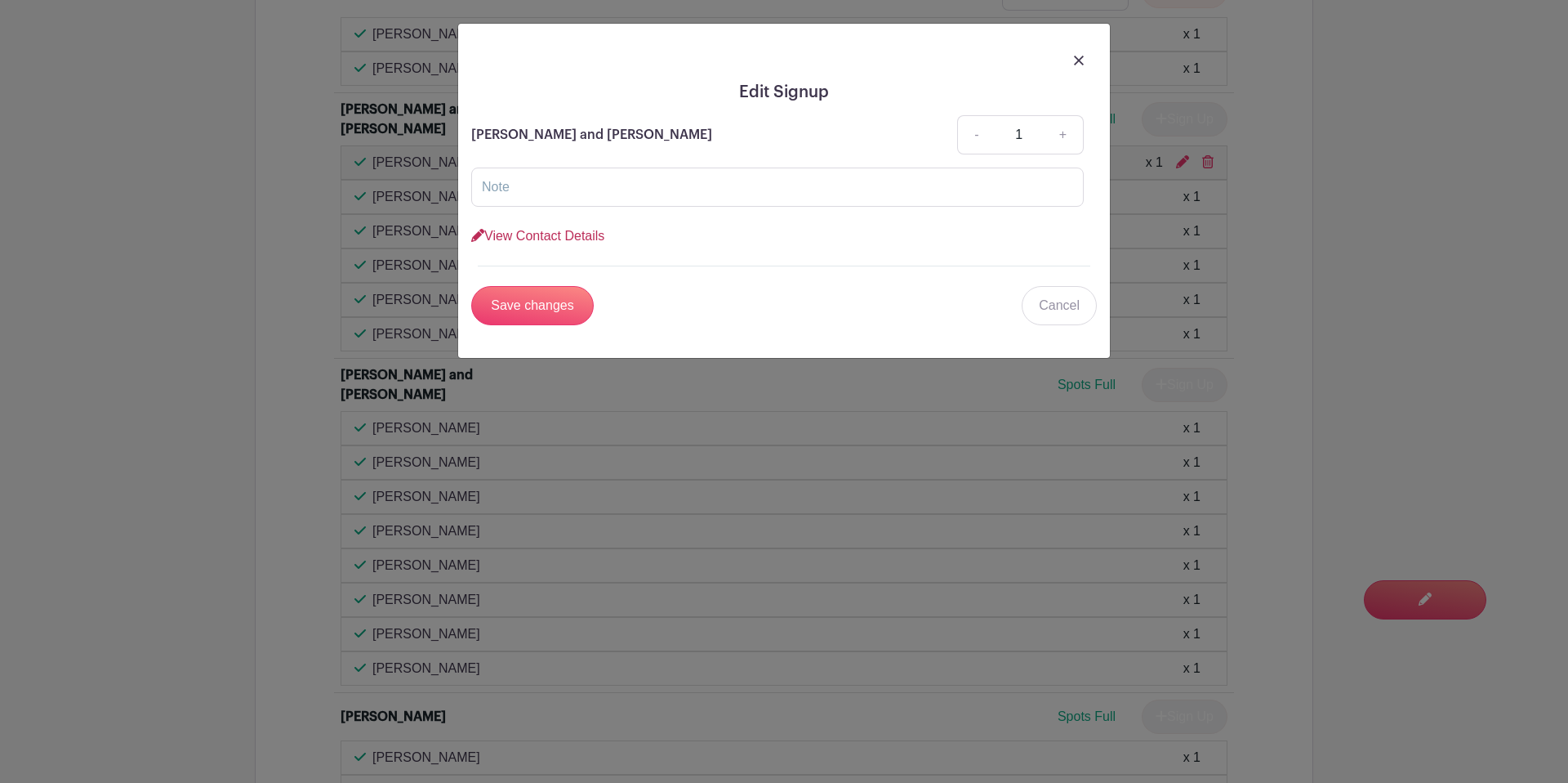
click at [580, 236] on link "View Contact Details" at bounding box center [538, 235] width 133 height 14
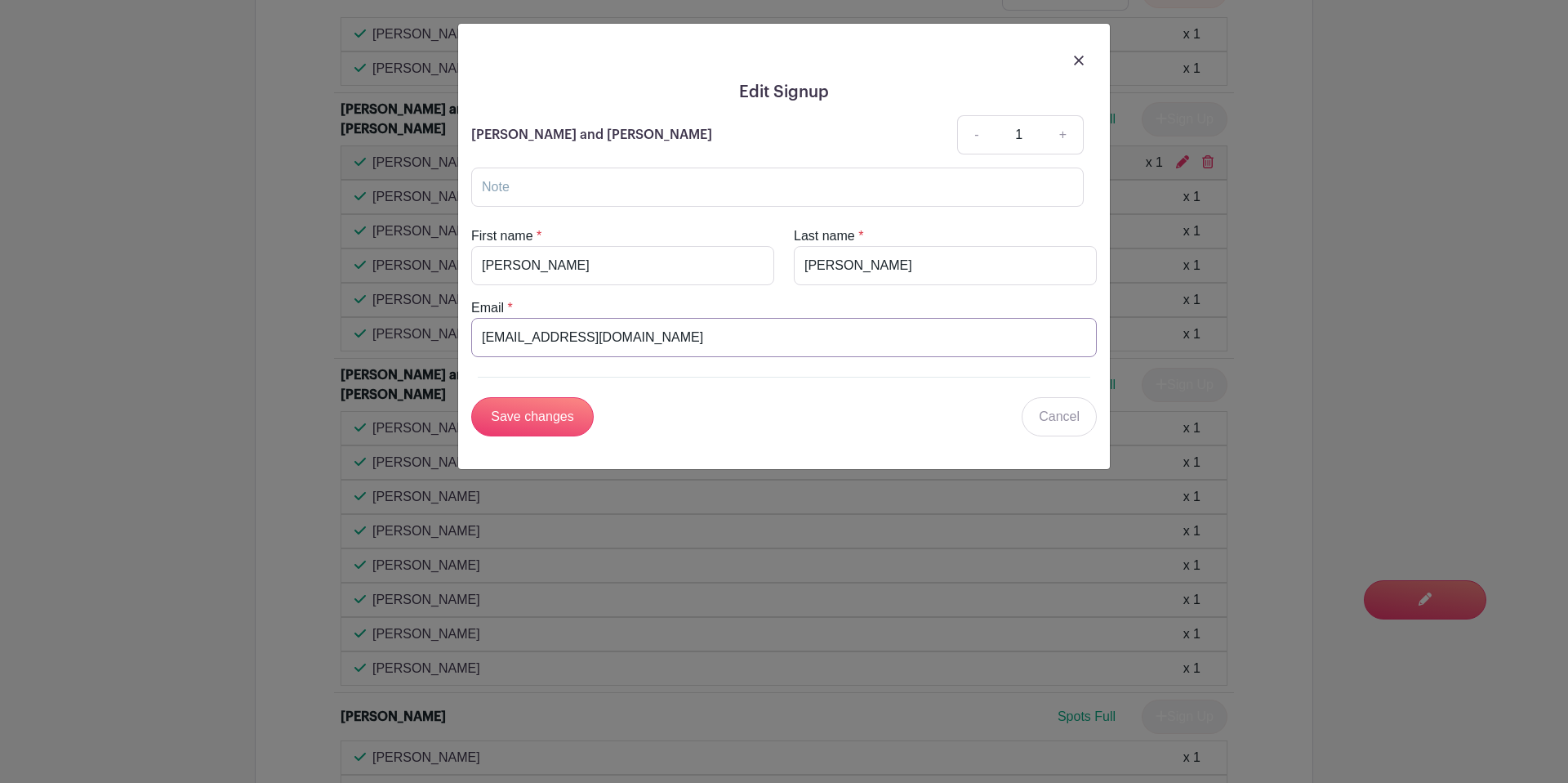
drag, startPoint x: 634, startPoint y: 340, endPoint x: 414, endPoint y: 326, distance: 220.4
click at [414, 326] on div "Edit Signup [PERSON_NAME] and [PERSON_NAME] - 1 + View Contact Details First na…" at bounding box center [784, 391] width 1568 height 783
paste input "[PERSON_NAME].[PERSON_NAME]"
type input "[PERSON_NAME][EMAIL_ADDRESS][PERSON_NAME][DOMAIN_NAME]"
click at [540, 426] on input "Save changes" at bounding box center [533, 416] width 122 height 39
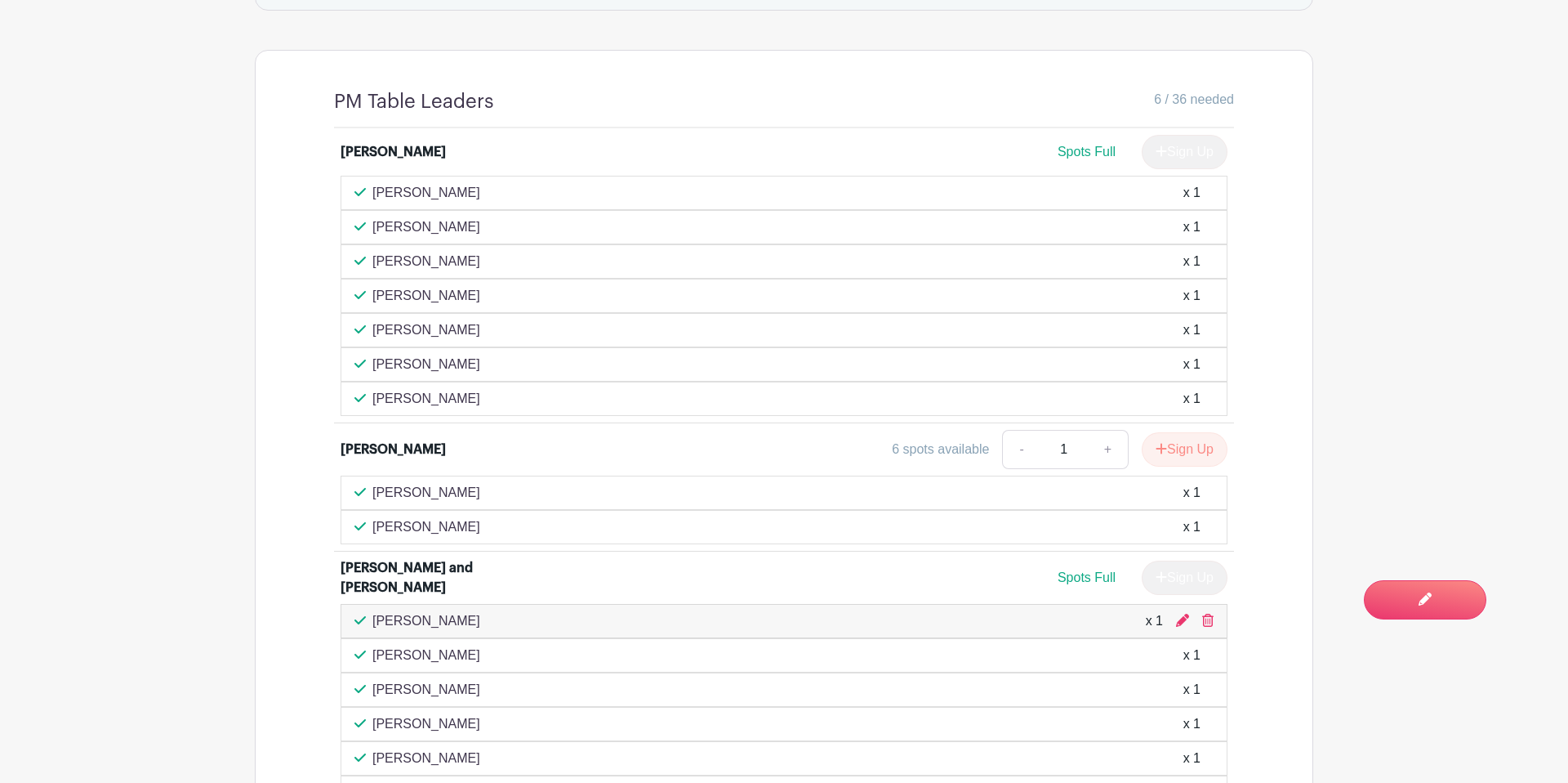
scroll to position [1334, 0]
drag, startPoint x: 333, startPoint y: 115, endPoint x: 453, endPoint y: 108, distance: 120.2
click at [453, 127] on li "[PERSON_NAME] Spots Full Sign Up [PERSON_NAME] x 1 [PERSON_NAME] x 1 [PERSON_NA…" at bounding box center [784, 274] width 900 height 295
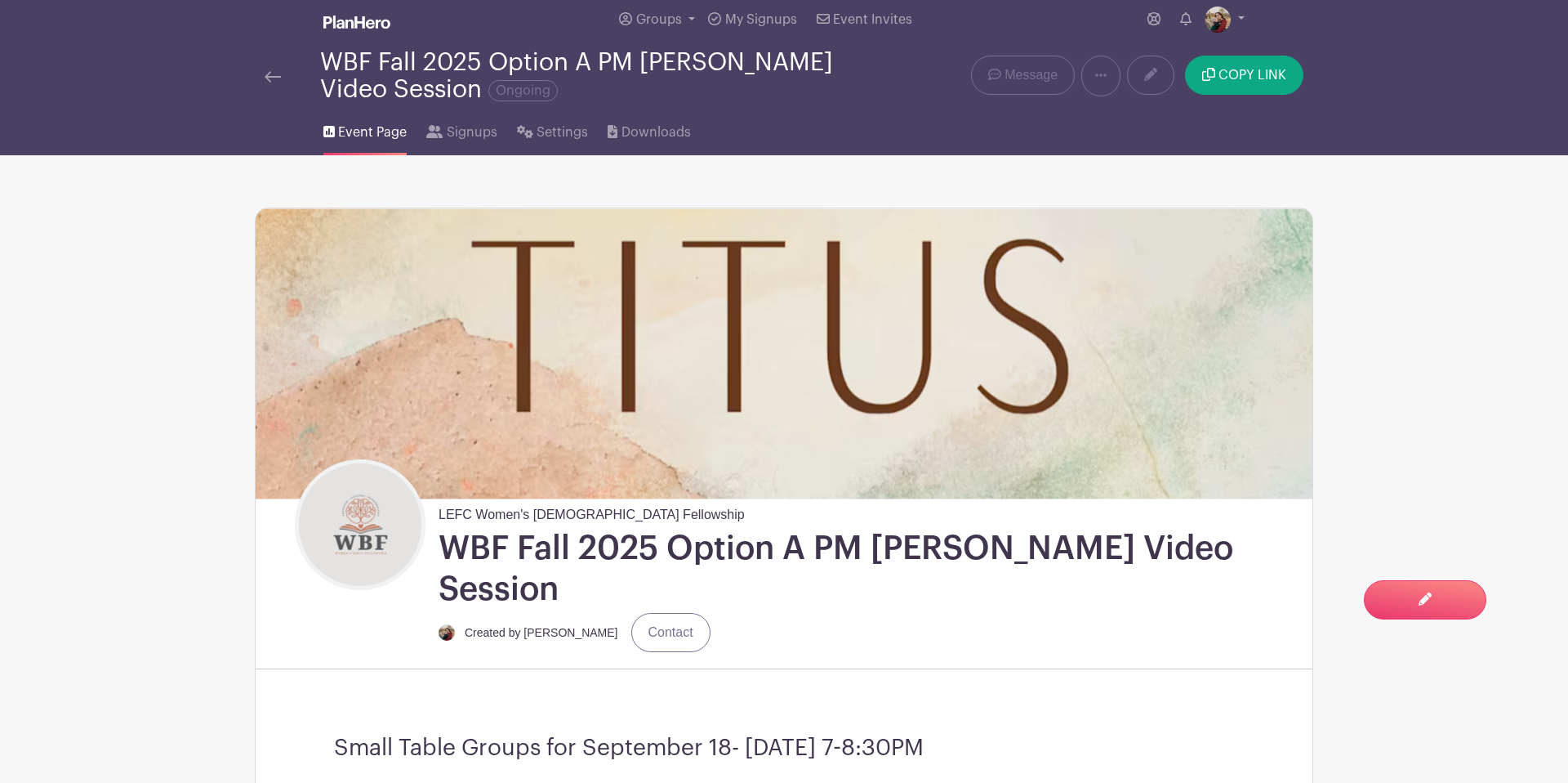
scroll to position [0, 0]
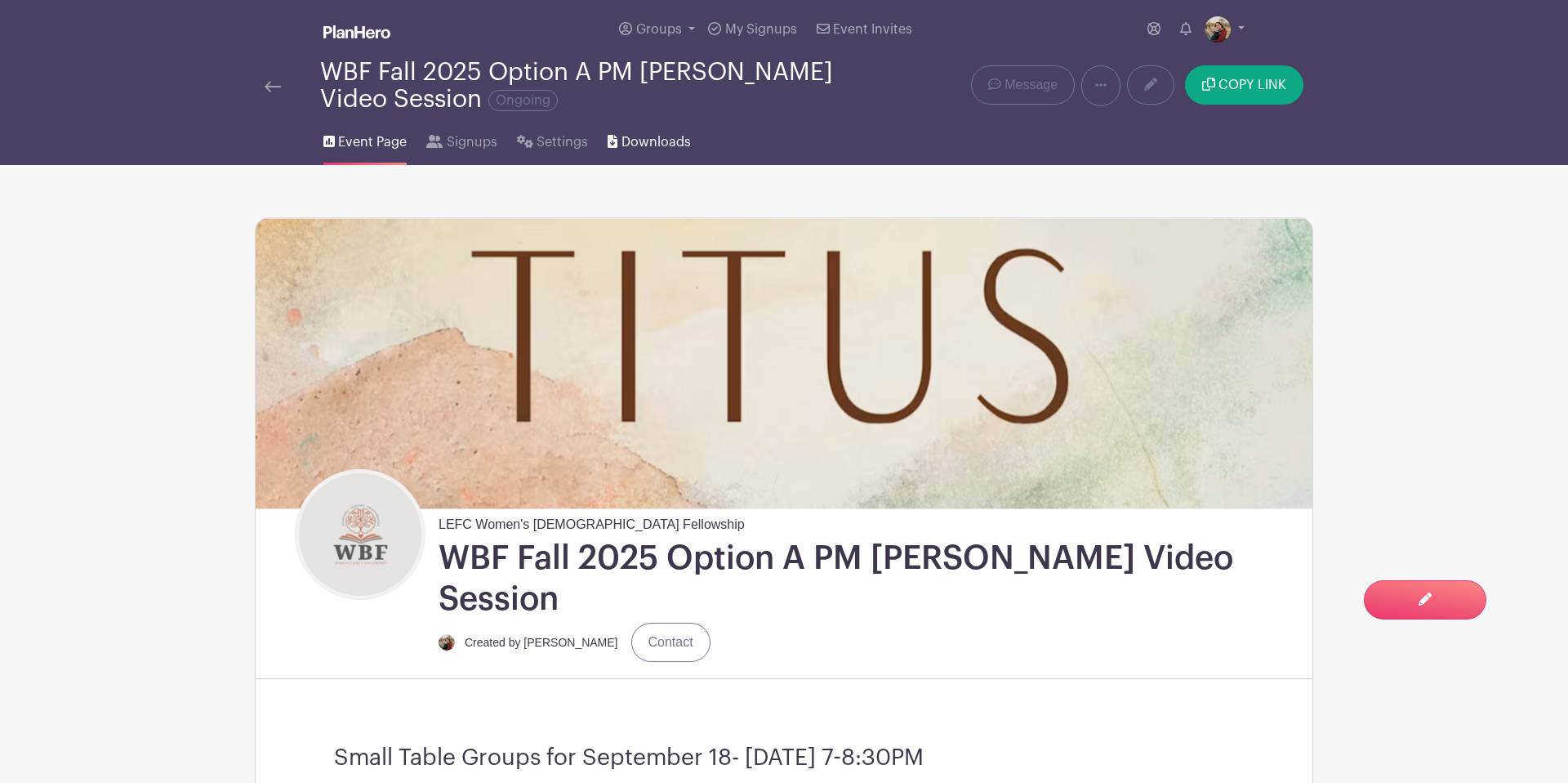
click at [647, 142] on span "Downloads" at bounding box center [656, 142] width 69 height 19
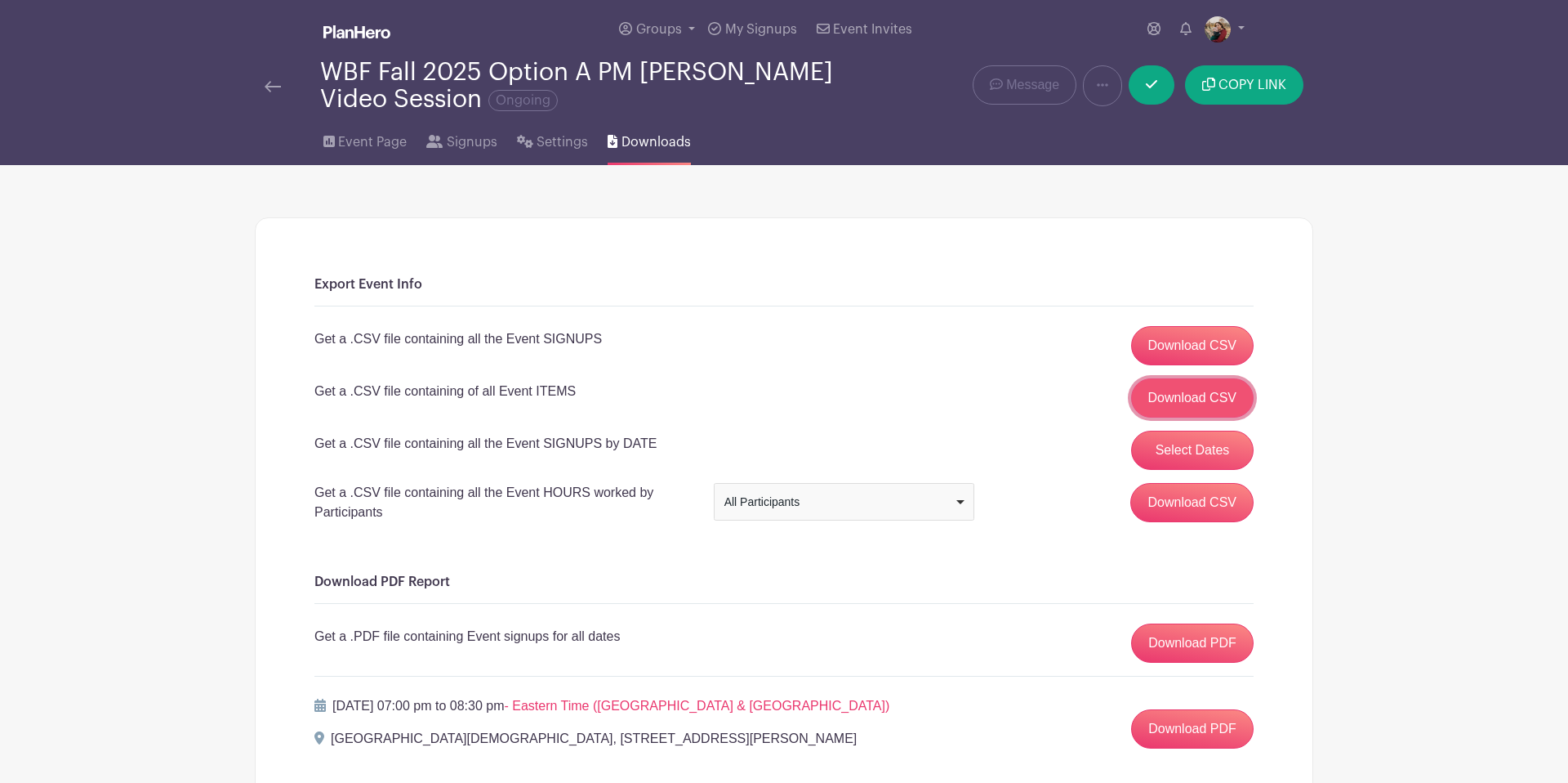
click at [1205, 402] on link "Download CSV" at bounding box center [1192, 397] width 123 height 39
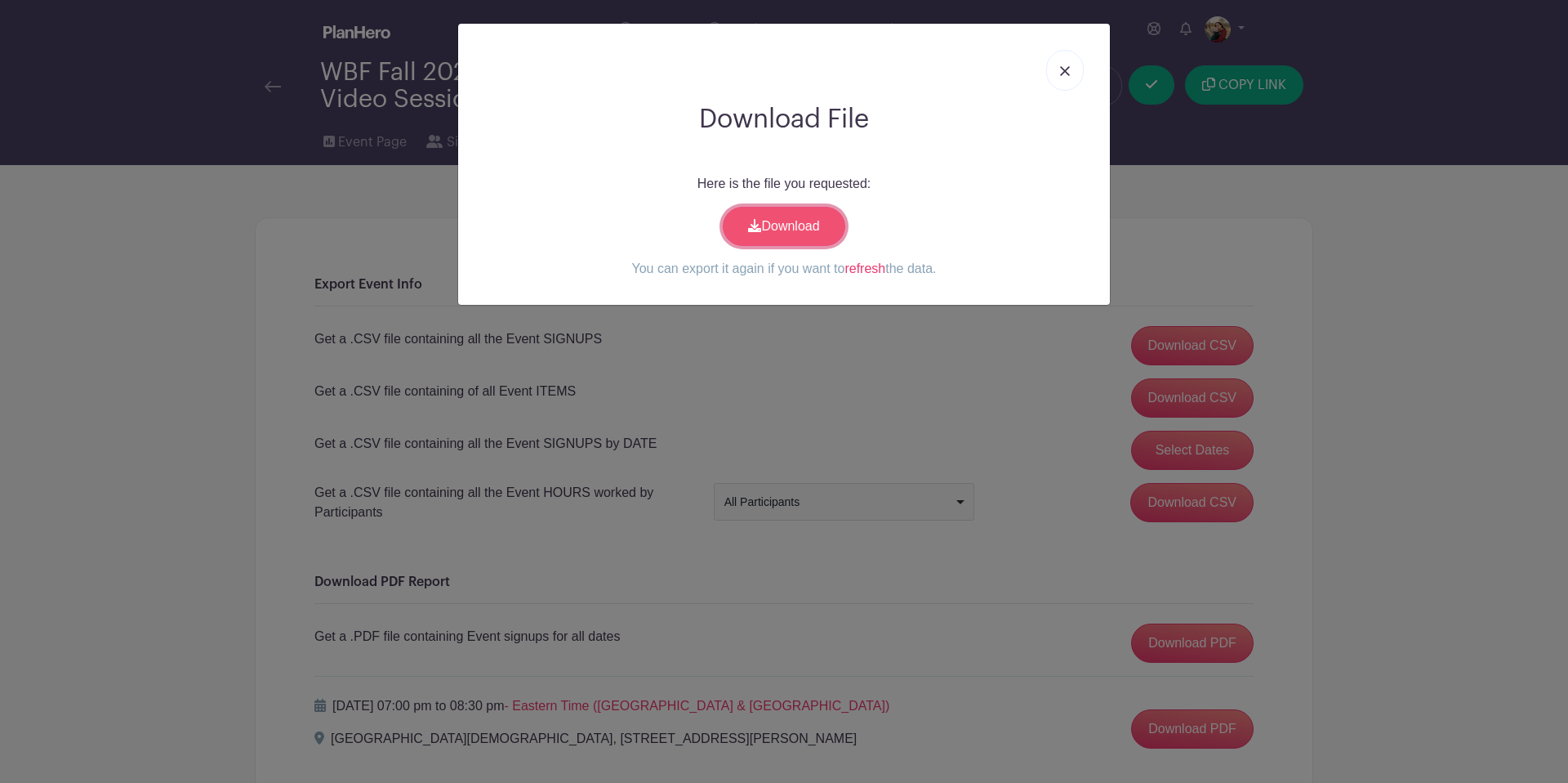
click at [778, 219] on link "Download" at bounding box center [784, 226] width 122 height 39
drag, startPoint x: 1057, startPoint y: 78, endPoint x: 1084, endPoint y: 79, distance: 27.0
click at [1057, 78] on link at bounding box center [1064, 70] width 38 height 41
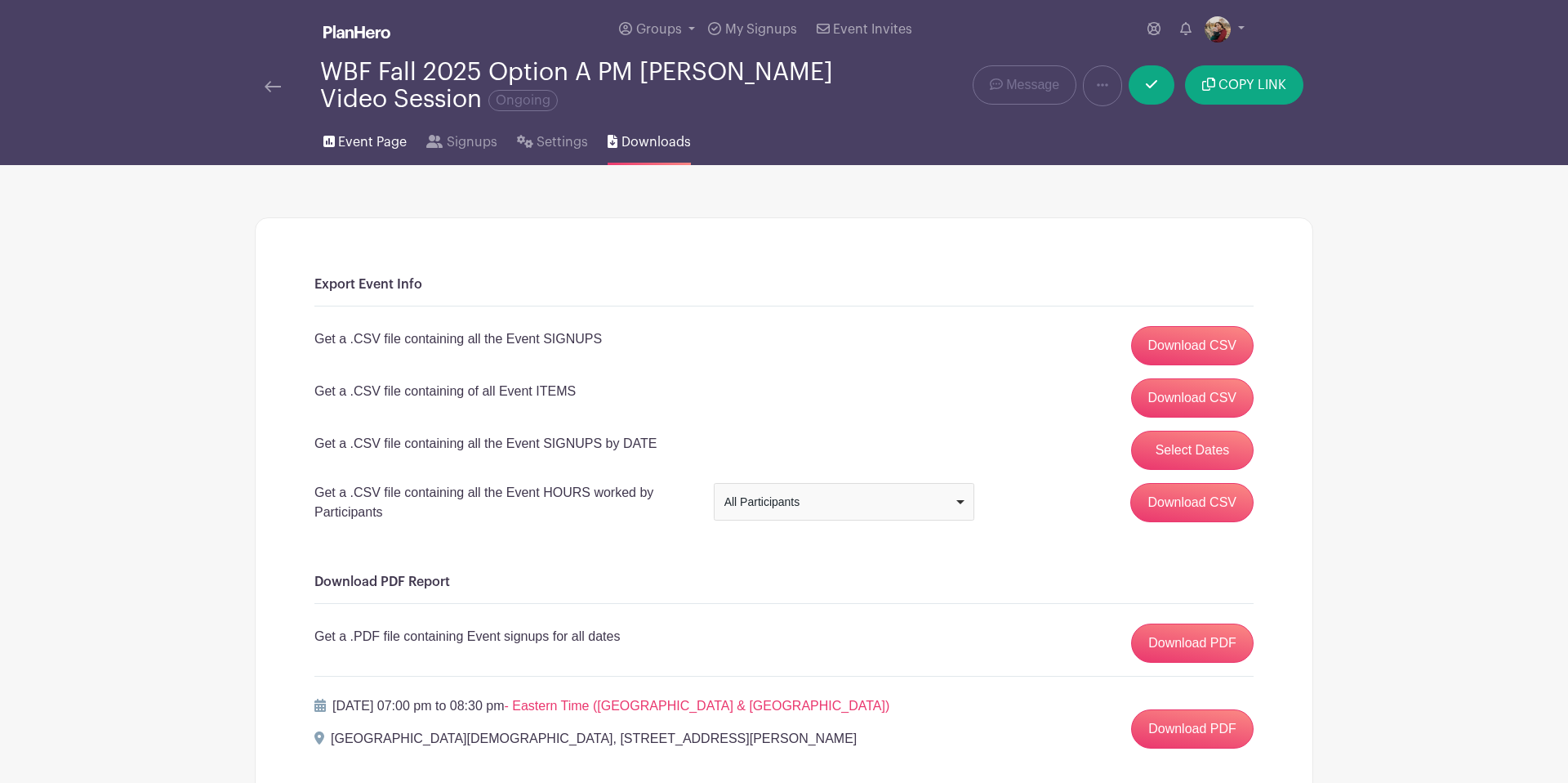
click at [392, 149] on span "Event Page" at bounding box center [373, 142] width 68 height 19
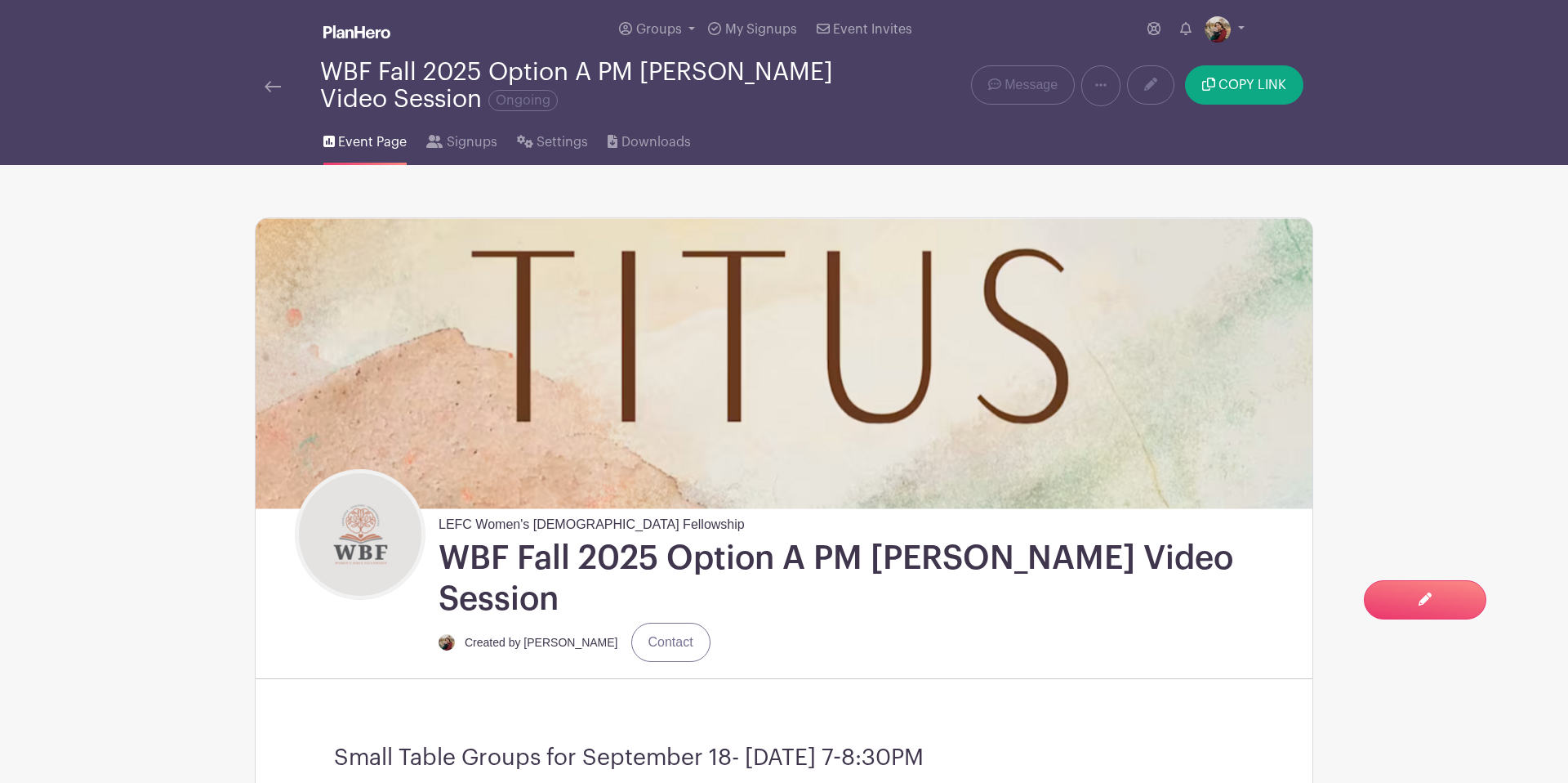
click at [270, 87] on img at bounding box center [273, 86] width 17 height 11
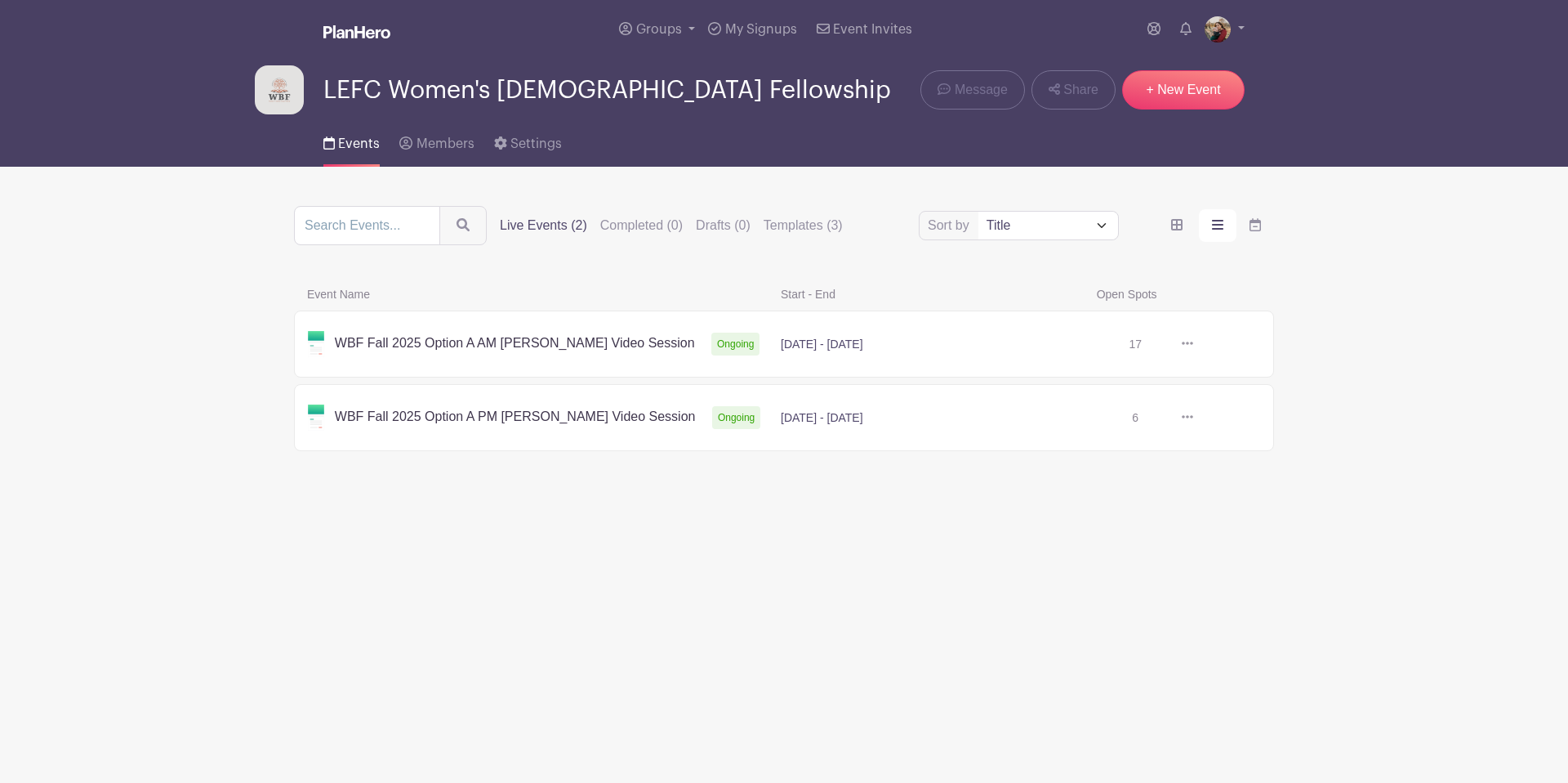
click at [1193, 344] on link at bounding box center [1193, 344] width 0 height 0
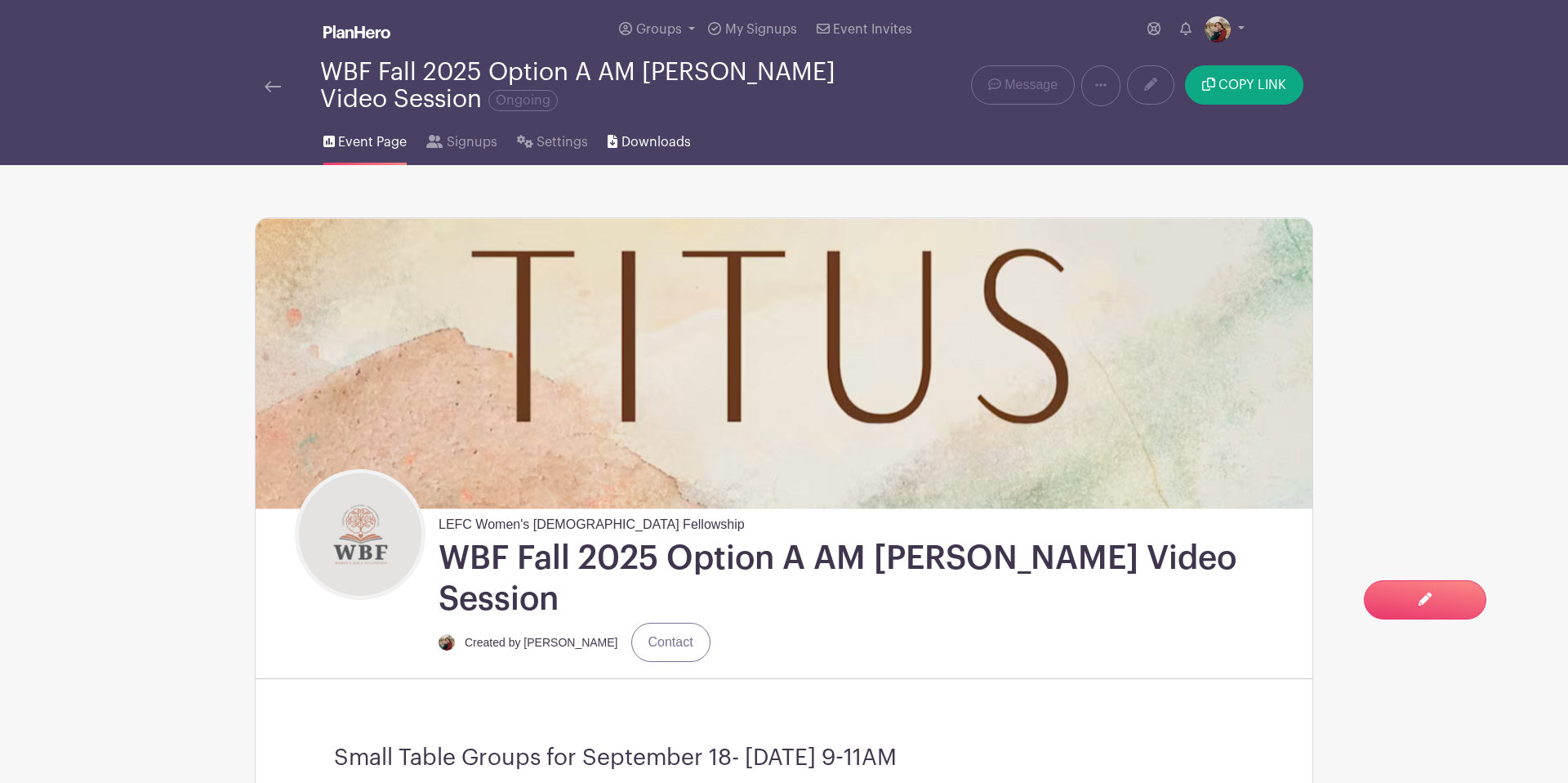
click at [665, 138] on span "Downloads" at bounding box center [656, 142] width 69 height 19
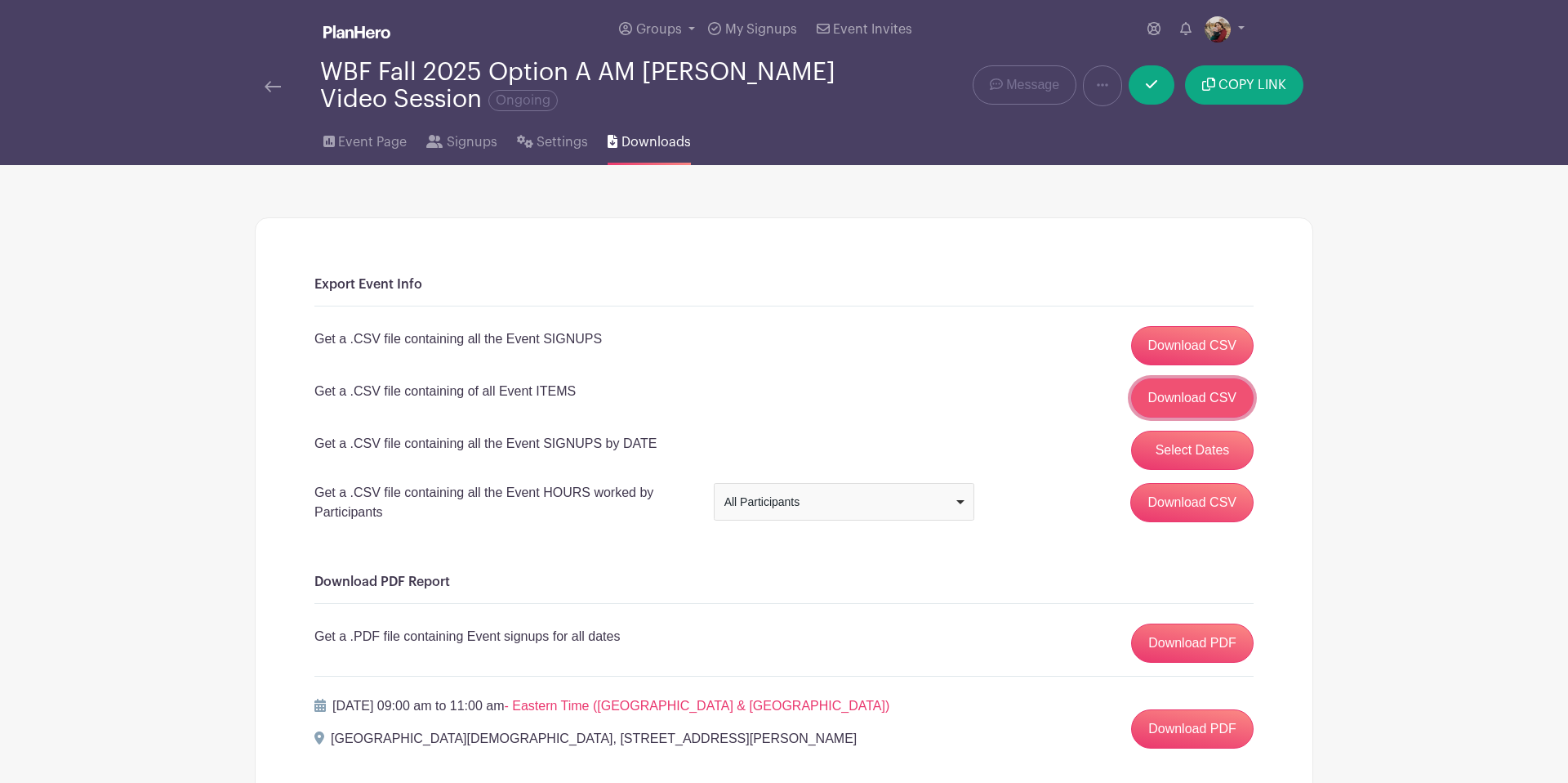
click at [1219, 402] on link "Download CSV" at bounding box center [1192, 397] width 123 height 39
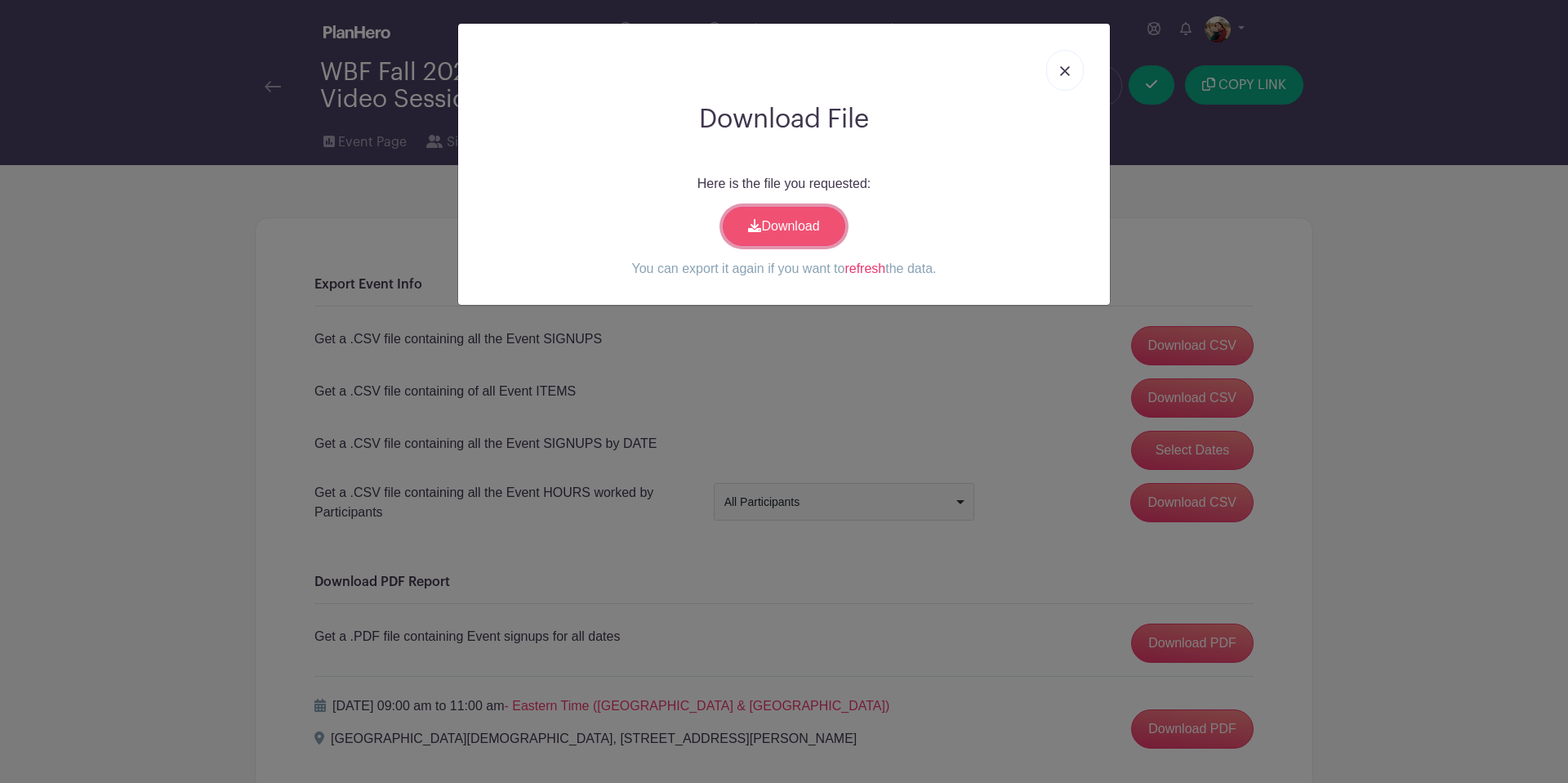
click at [826, 240] on link "Download" at bounding box center [784, 226] width 122 height 39
click at [1056, 68] on link at bounding box center [1064, 70] width 38 height 41
